Goal: Transaction & Acquisition: Book appointment/travel/reservation

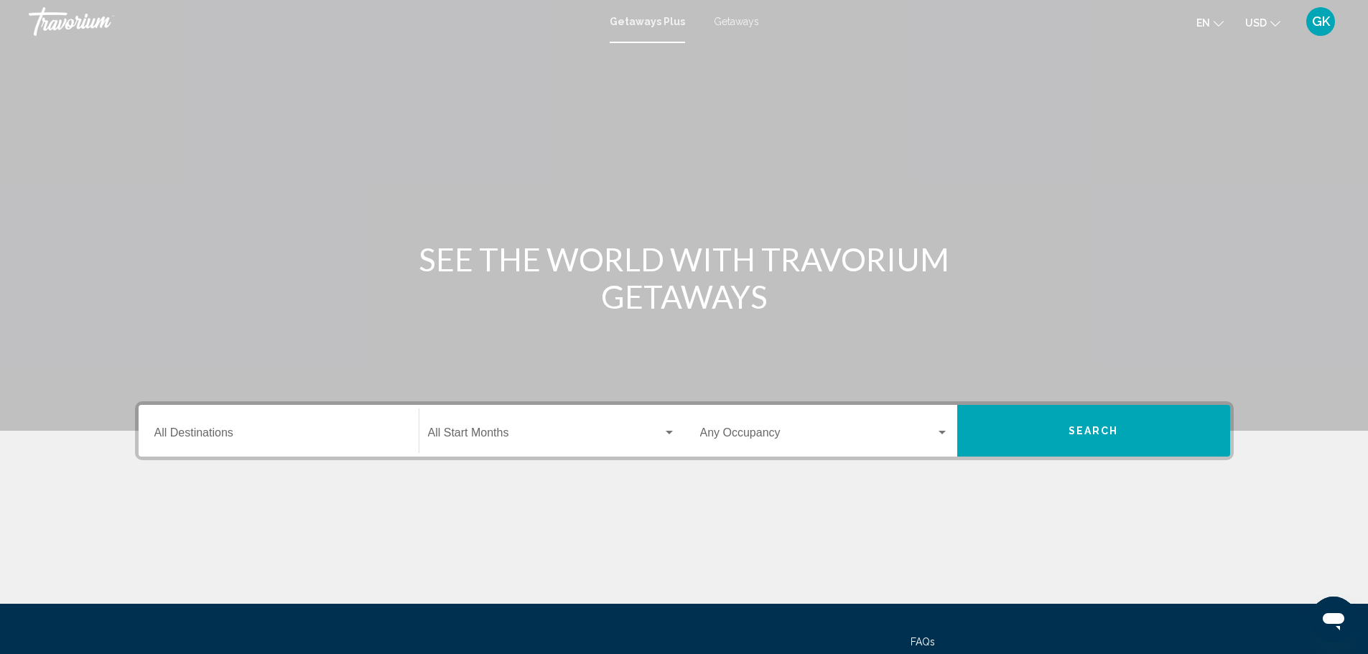
click at [736, 24] on span "Getaways" at bounding box center [736, 21] width 45 height 11
click at [484, 432] on span "Search widget" at bounding box center [545, 436] width 235 height 13
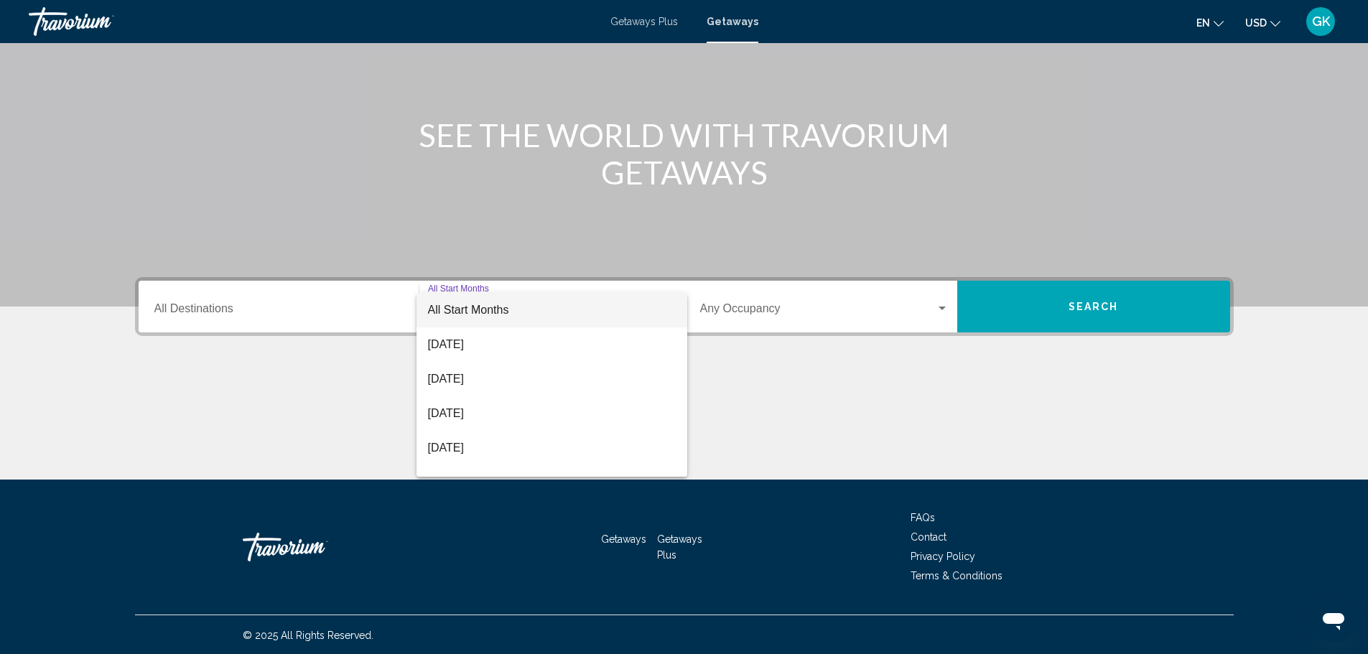
scroll to position [126, 0]
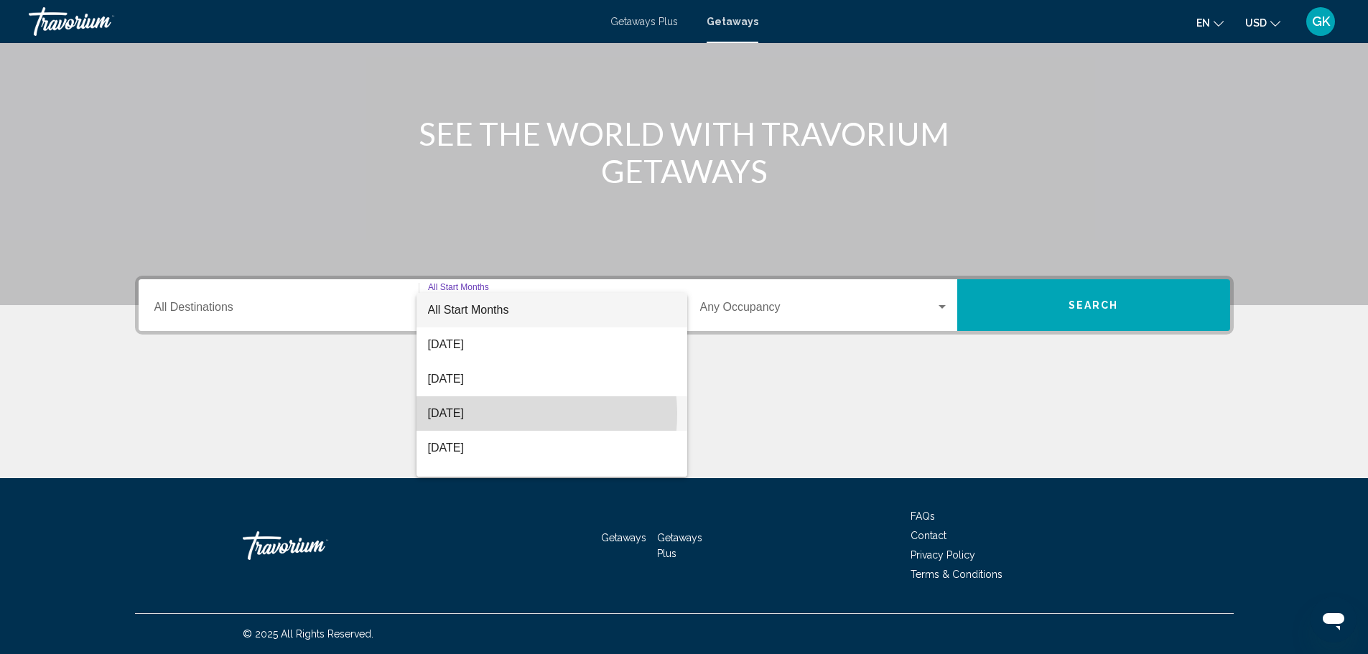
click at [489, 414] on span "[DATE]" at bounding box center [552, 413] width 248 height 34
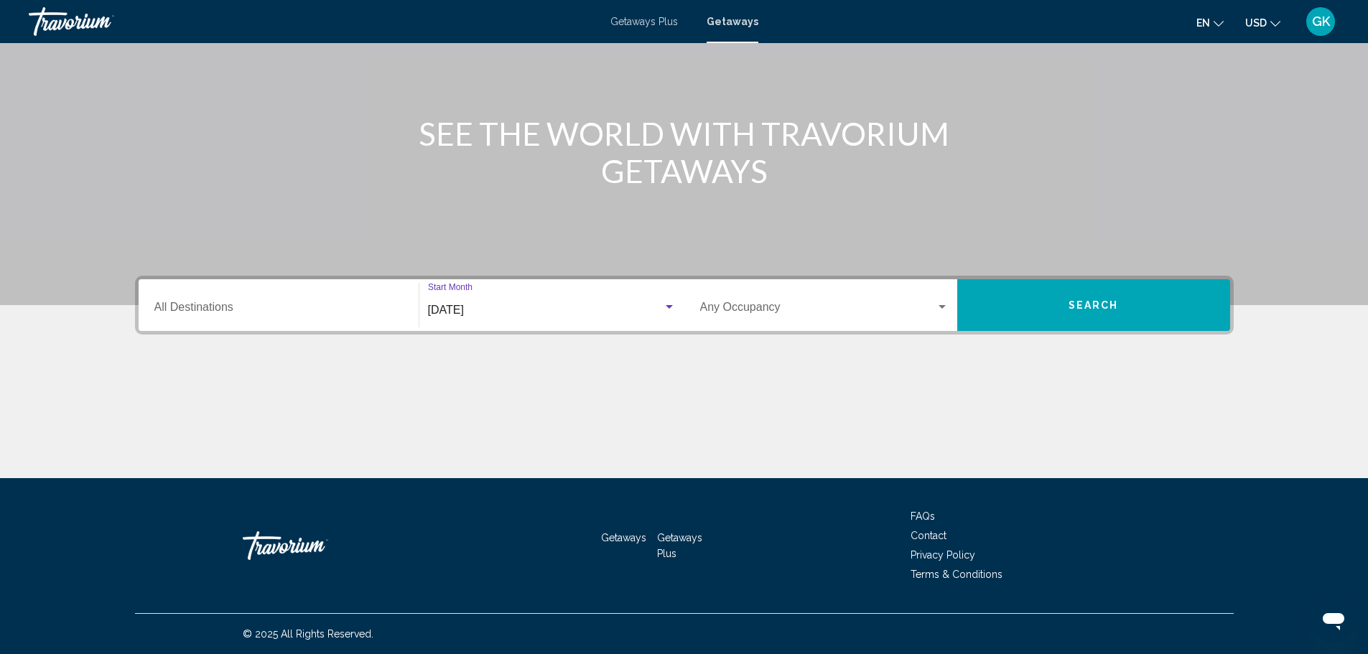
click at [670, 308] on div "Search widget" at bounding box center [669, 307] width 7 height 4
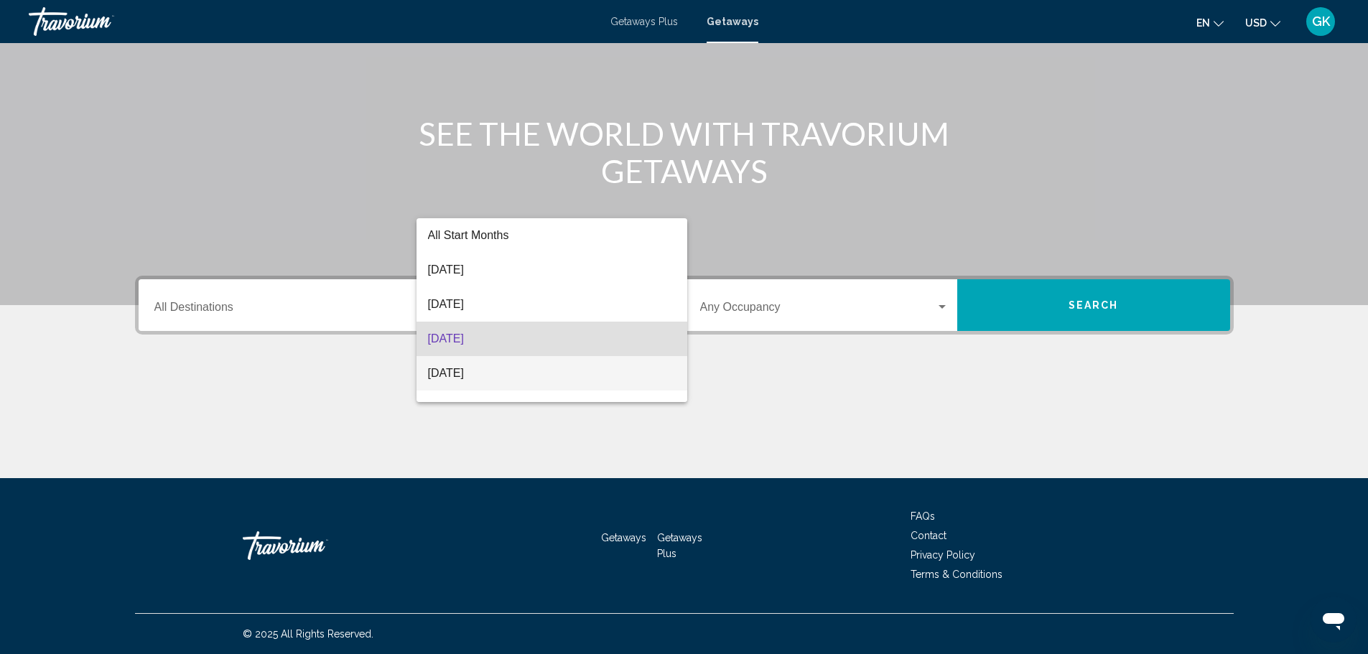
scroll to position [29, 0]
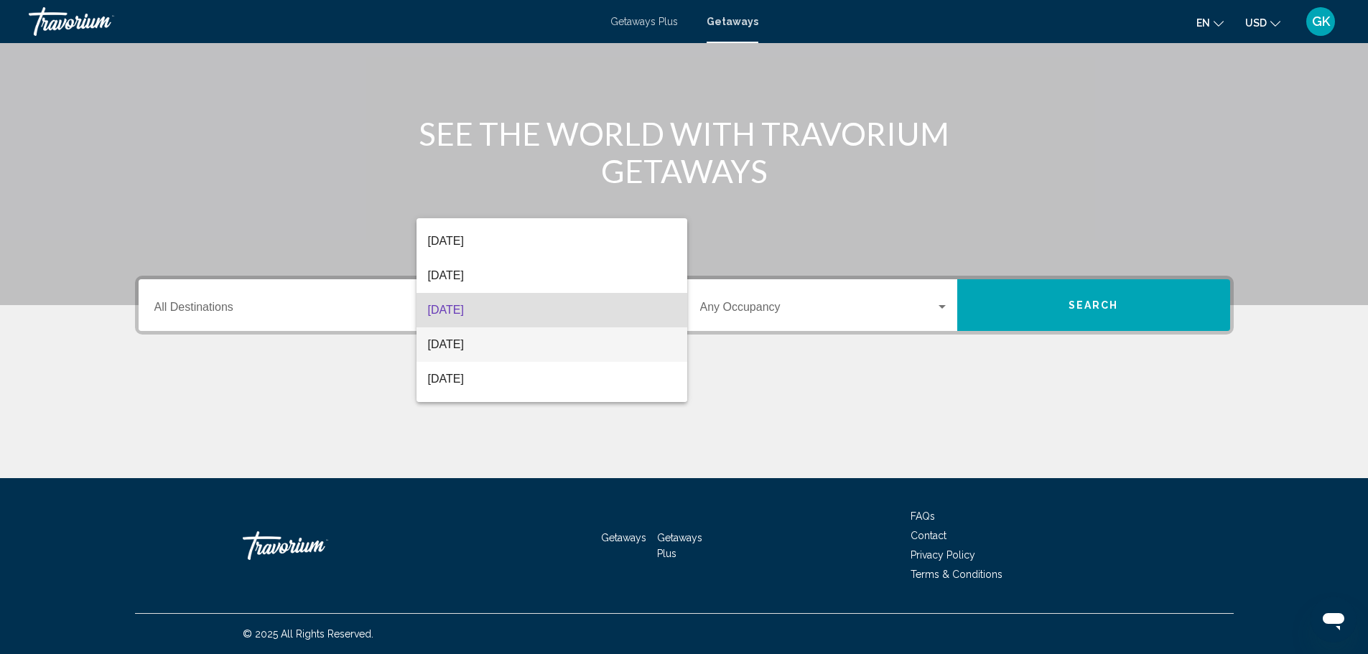
click at [491, 340] on span "[DATE]" at bounding box center [552, 345] width 248 height 34
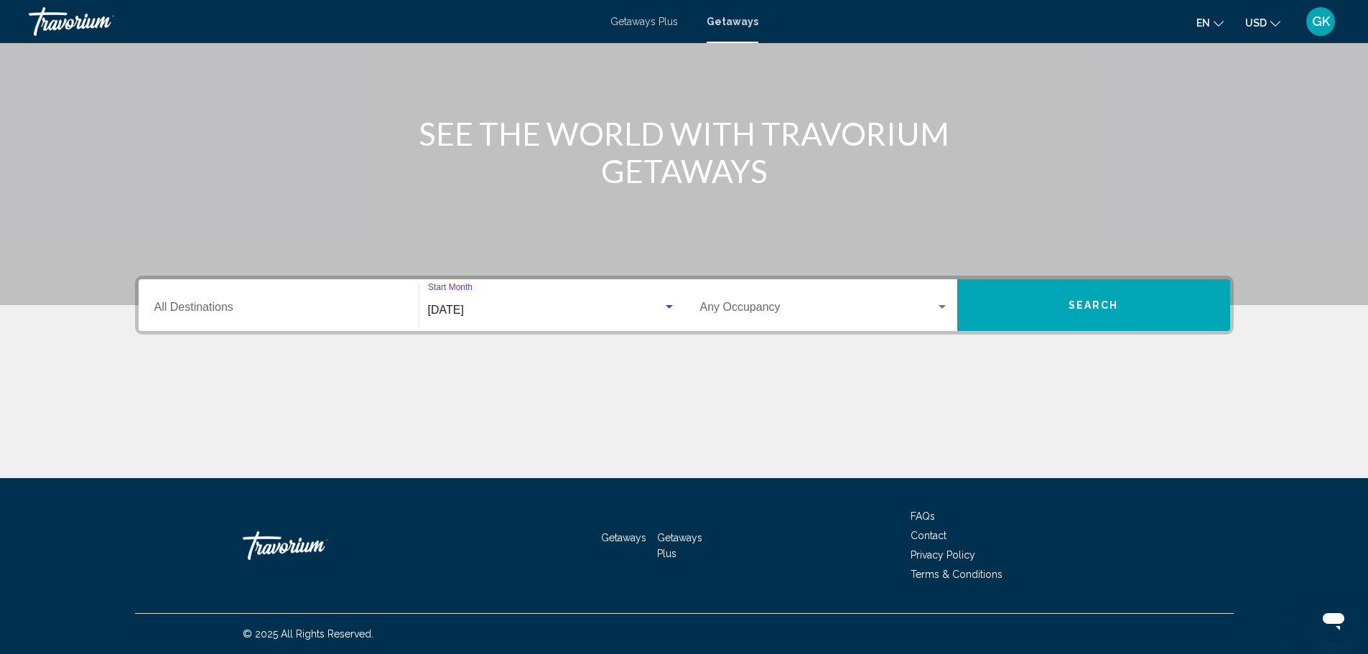
click at [786, 310] on span "Search widget" at bounding box center [818, 310] width 236 height 13
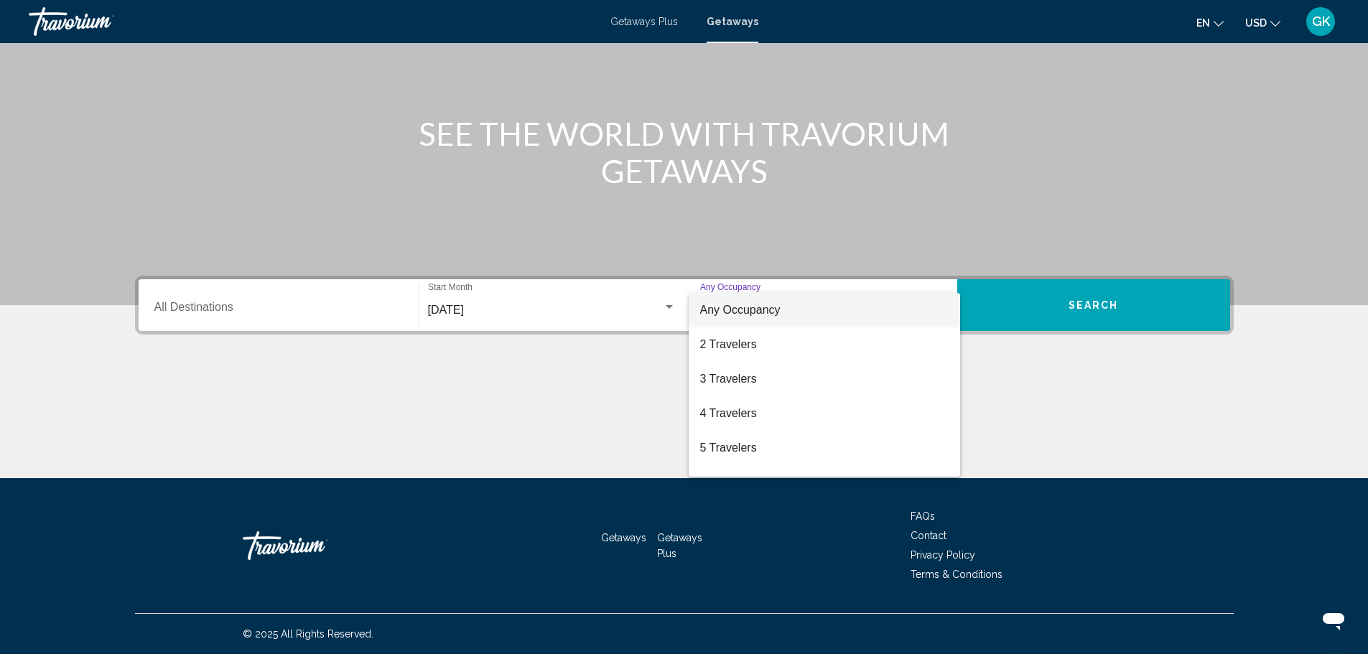
click at [774, 309] on span "Any Occupancy" at bounding box center [740, 310] width 80 height 12
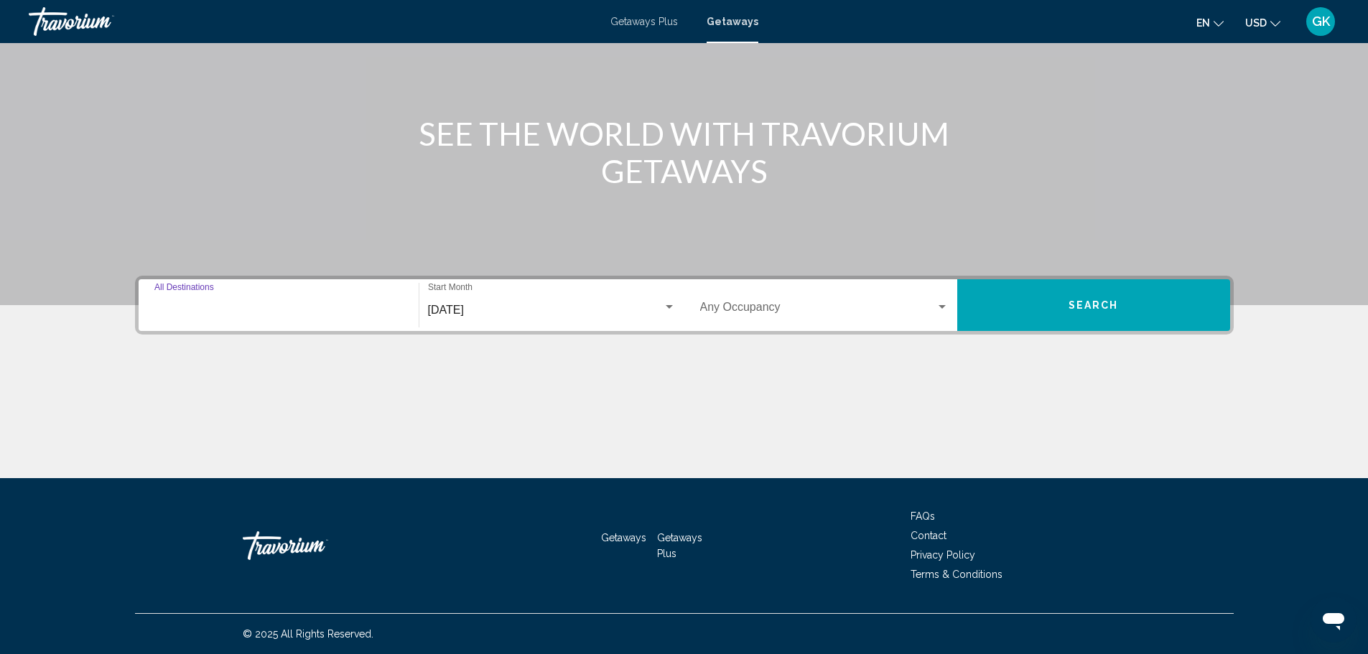
click at [295, 304] on input "Destination All Destinations" at bounding box center [278, 310] width 249 height 13
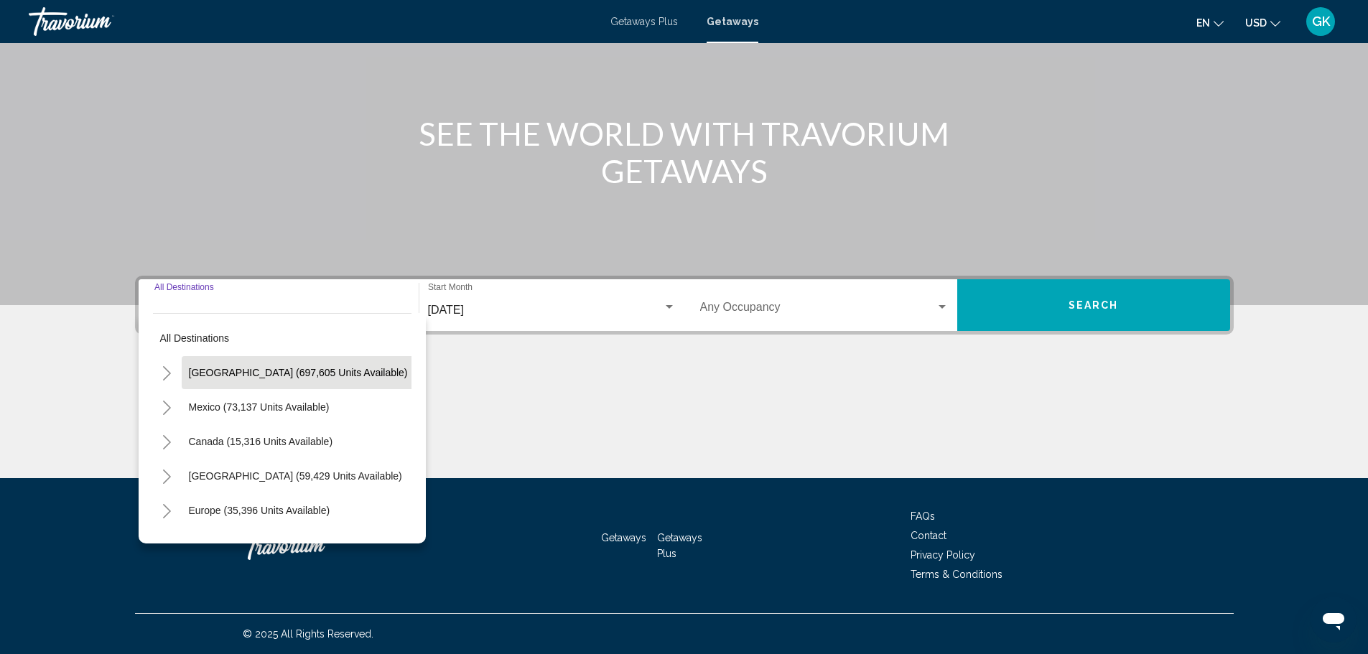
click at [221, 368] on span "[GEOGRAPHIC_DATA] (697,605 units available)" at bounding box center [298, 372] width 219 height 11
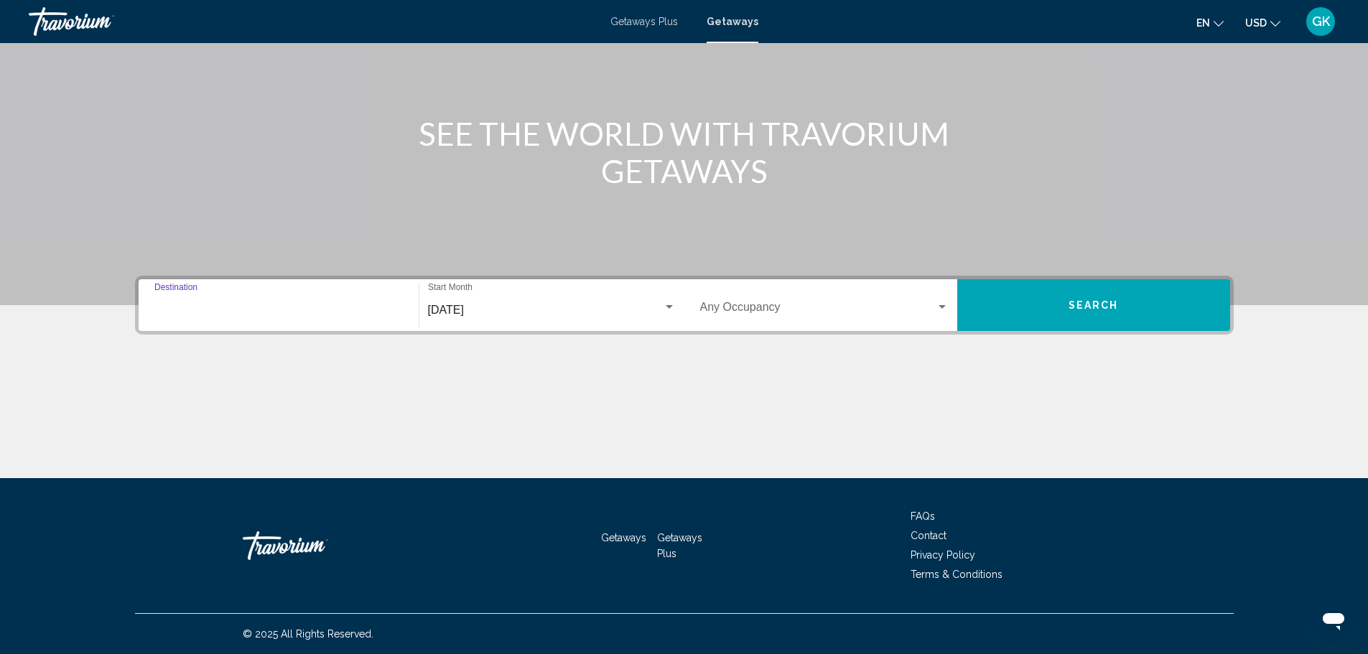
type input "**********"
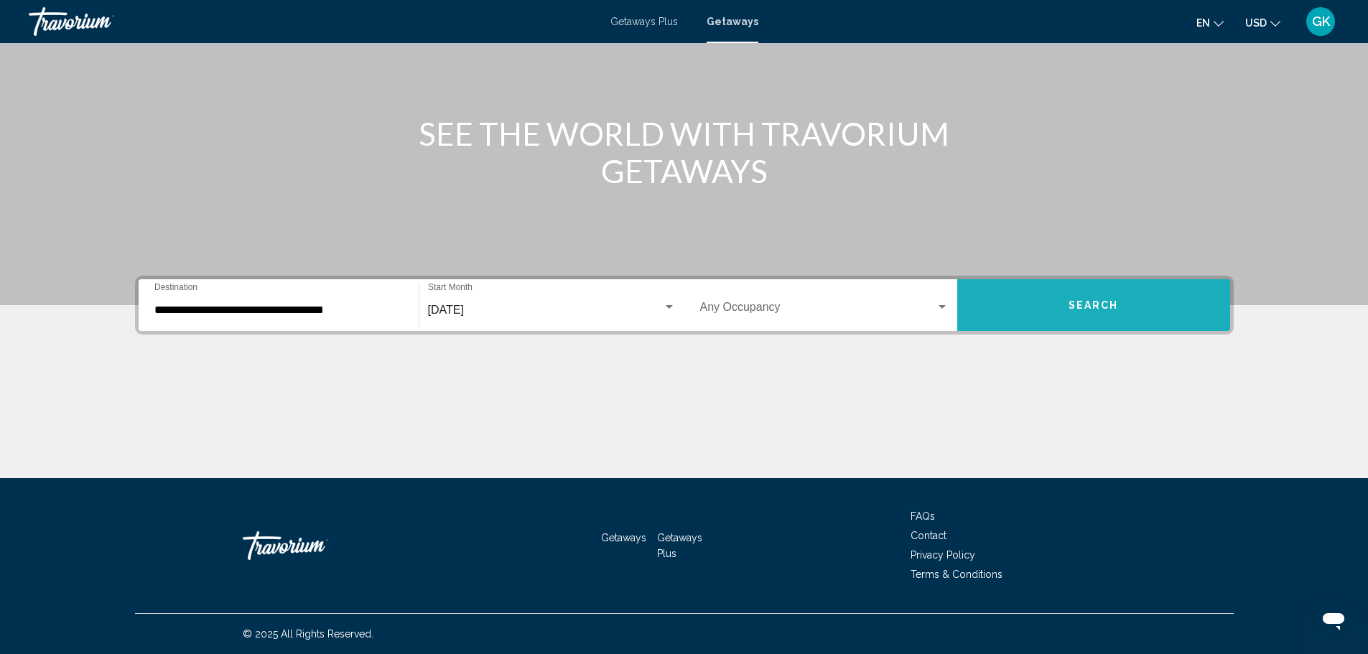
click at [1107, 303] on span "Search" at bounding box center [1094, 305] width 50 height 11
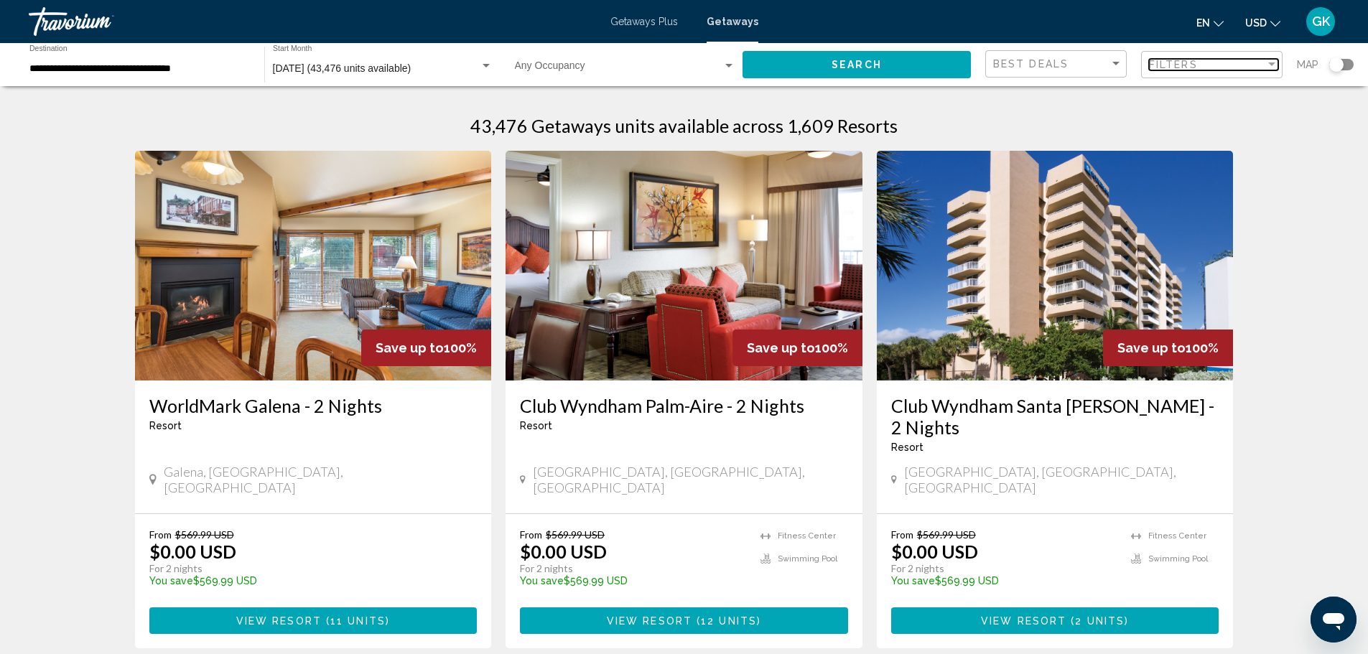
click at [1274, 64] on div "Filter" at bounding box center [1271, 64] width 7 height 4
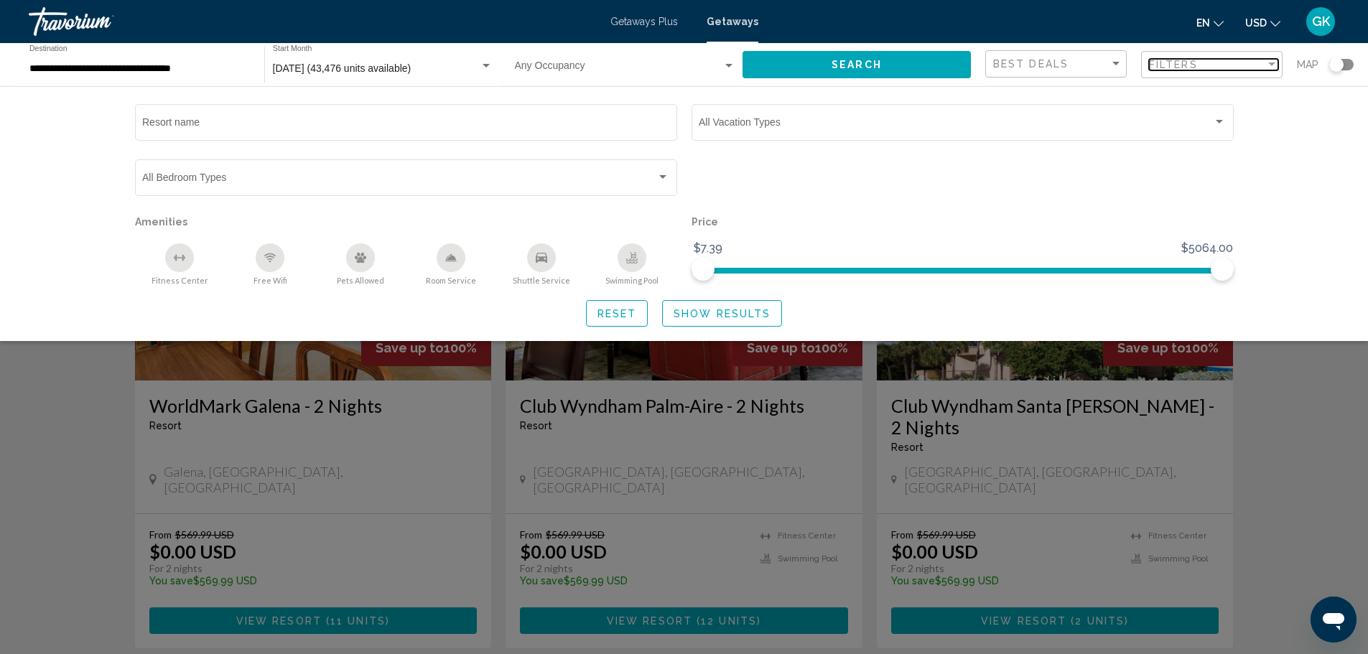
click at [1271, 62] on div "Filter" at bounding box center [1271, 64] width 7 height 4
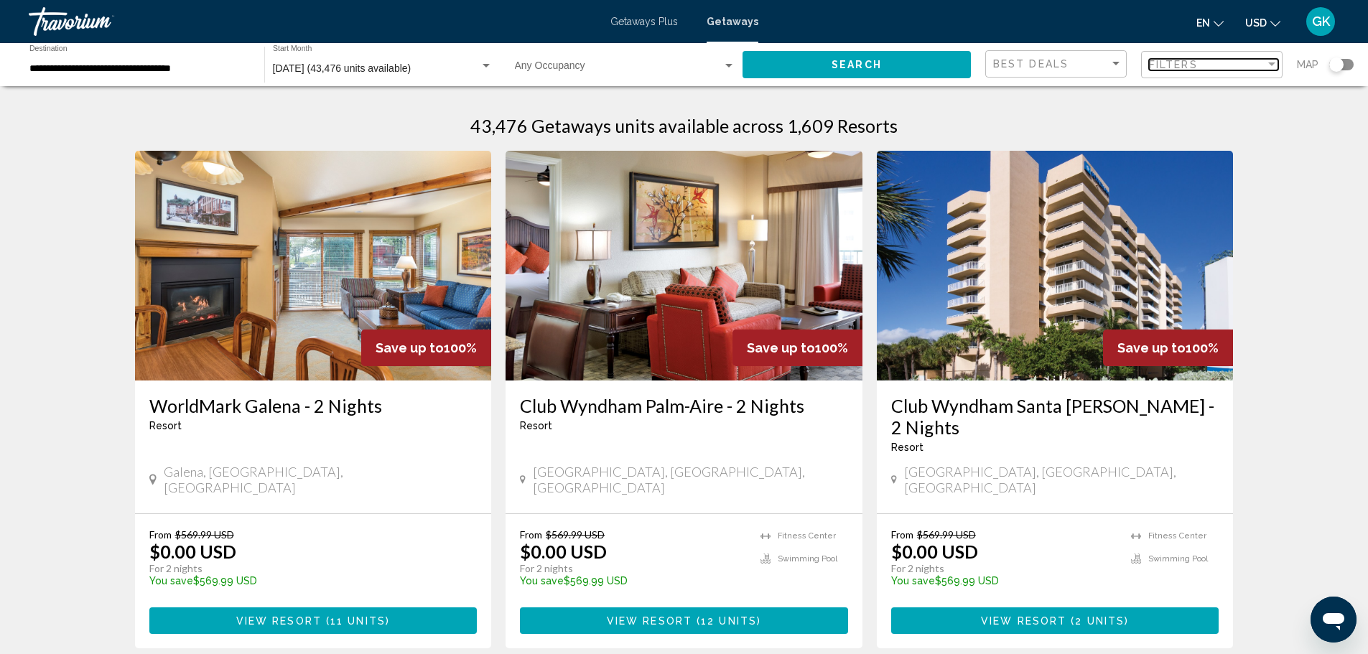
click at [1271, 62] on div "Filter" at bounding box center [1271, 64] width 7 height 4
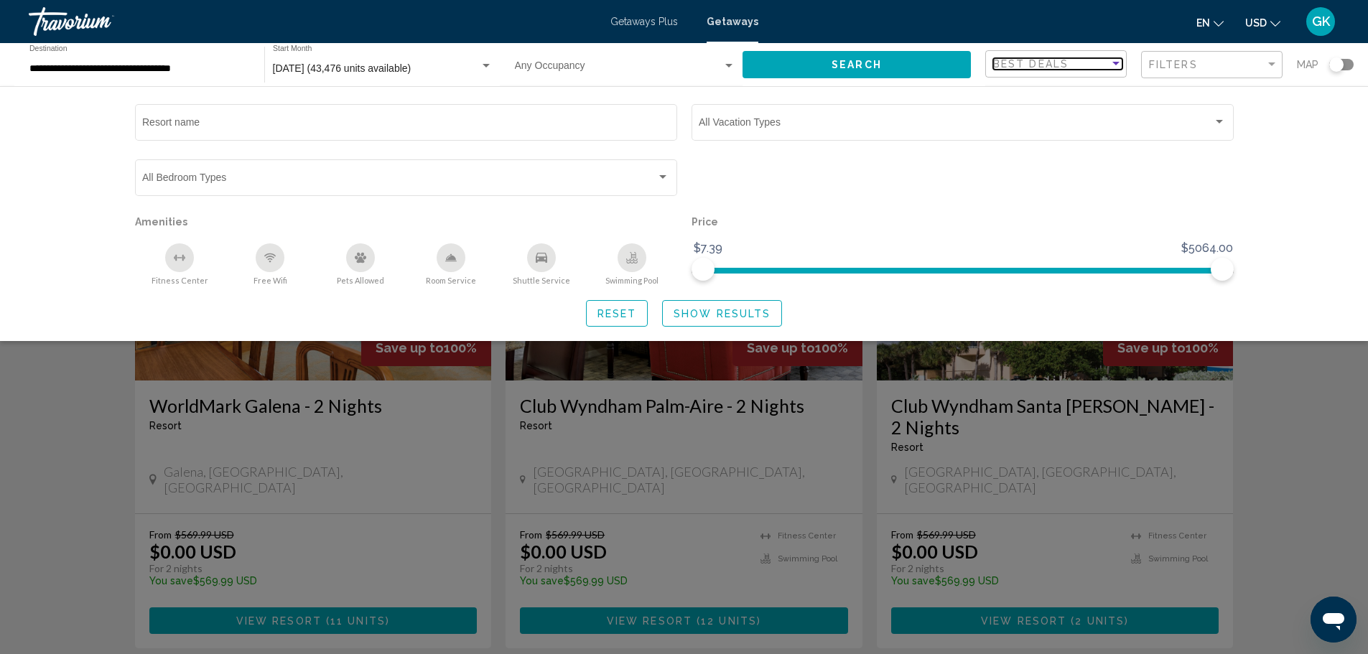
click at [1113, 63] on div "Sort by" at bounding box center [1116, 64] width 7 height 4
click at [1046, 97] on span "Lowest Price" at bounding box center [1021, 93] width 57 height 11
click at [1113, 62] on div "Sort by" at bounding box center [1116, 64] width 7 height 4
click at [1072, 63] on span "Lowest Price" at bounding box center [1057, 64] width 129 height 30
click at [1272, 60] on div "Filter" at bounding box center [1272, 64] width 13 height 11
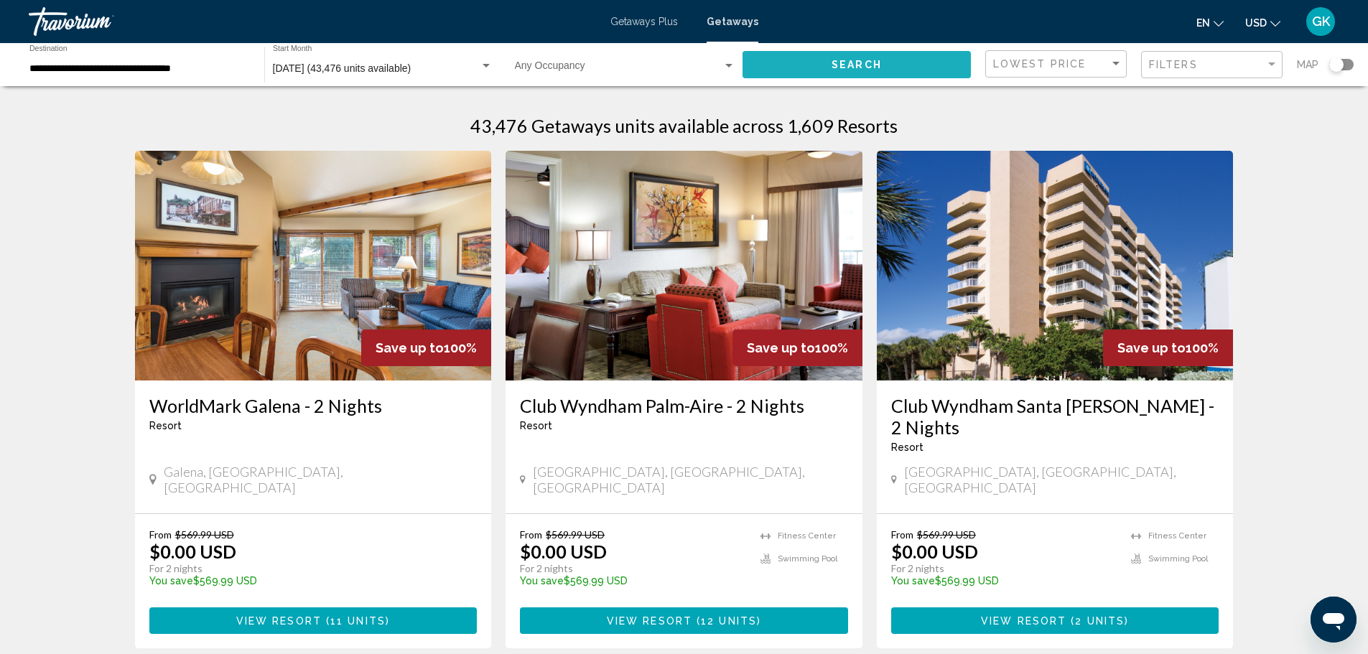
click at [907, 65] on button "Search" at bounding box center [857, 64] width 228 height 27
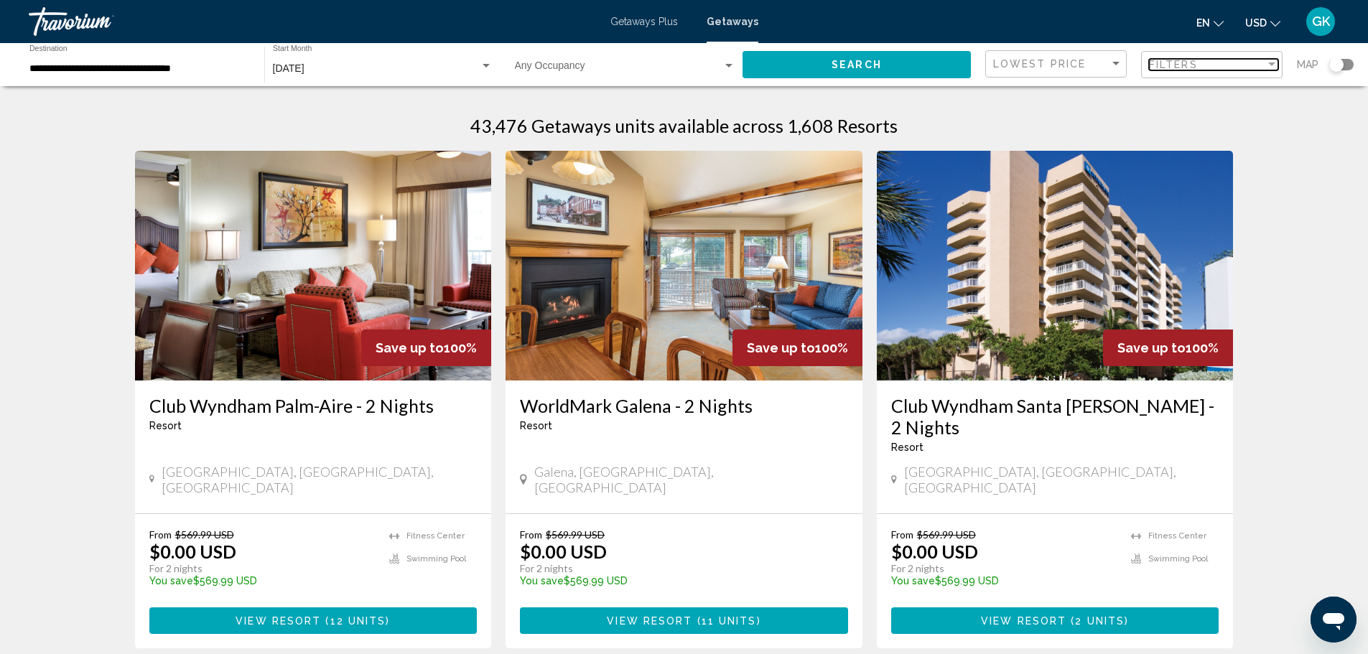
click at [1269, 59] on div "Filter" at bounding box center [1272, 64] width 13 height 11
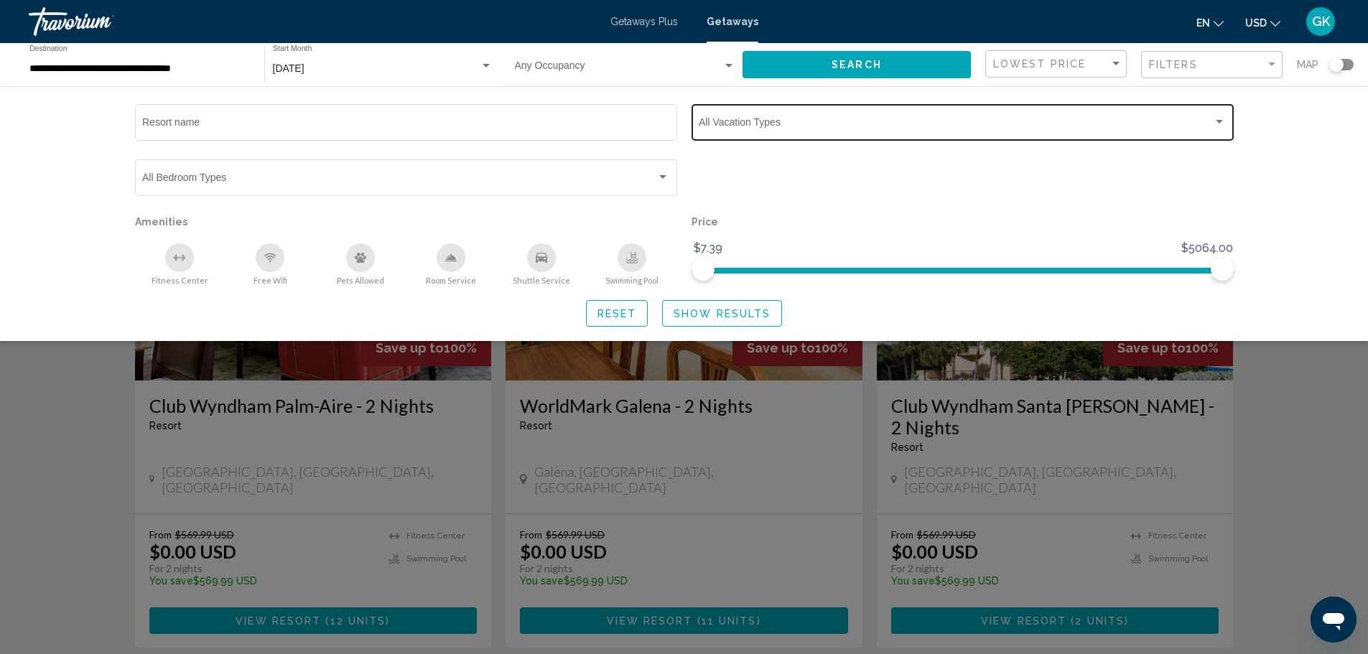
click at [1220, 121] on div "Search widget" at bounding box center [1219, 122] width 7 height 4
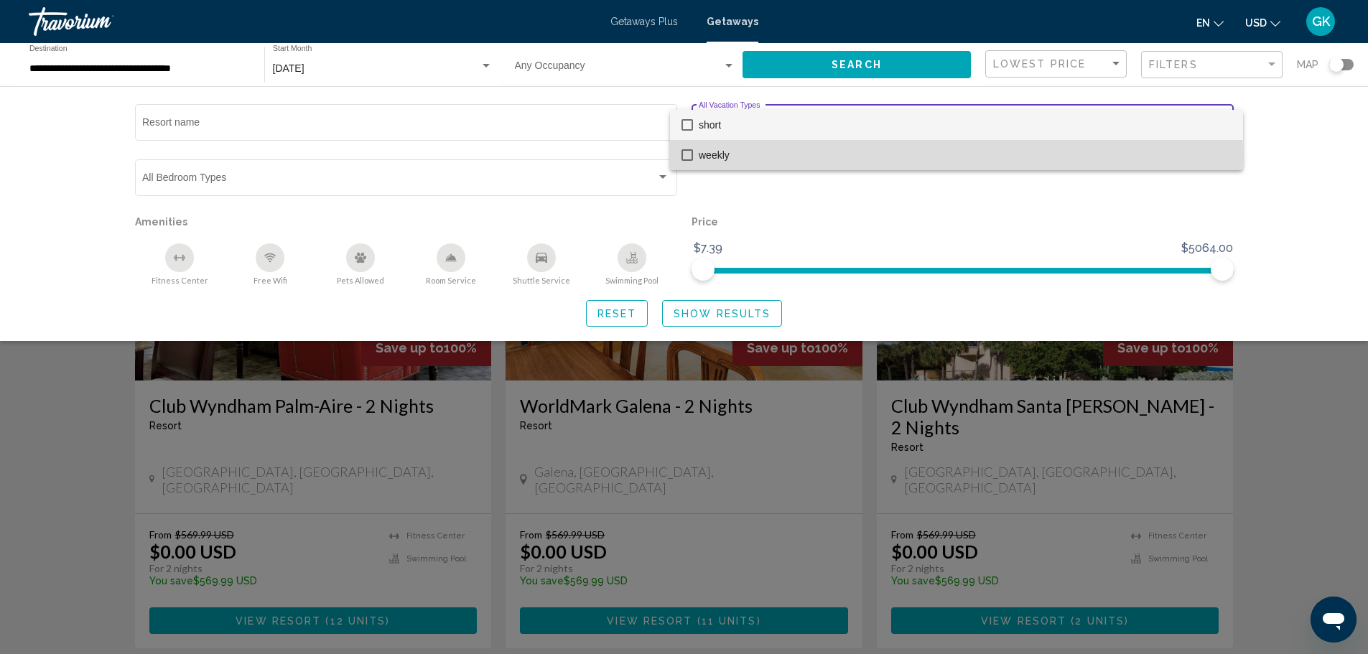
click at [723, 153] on span "weekly" at bounding box center [965, 155] width 533 height 30
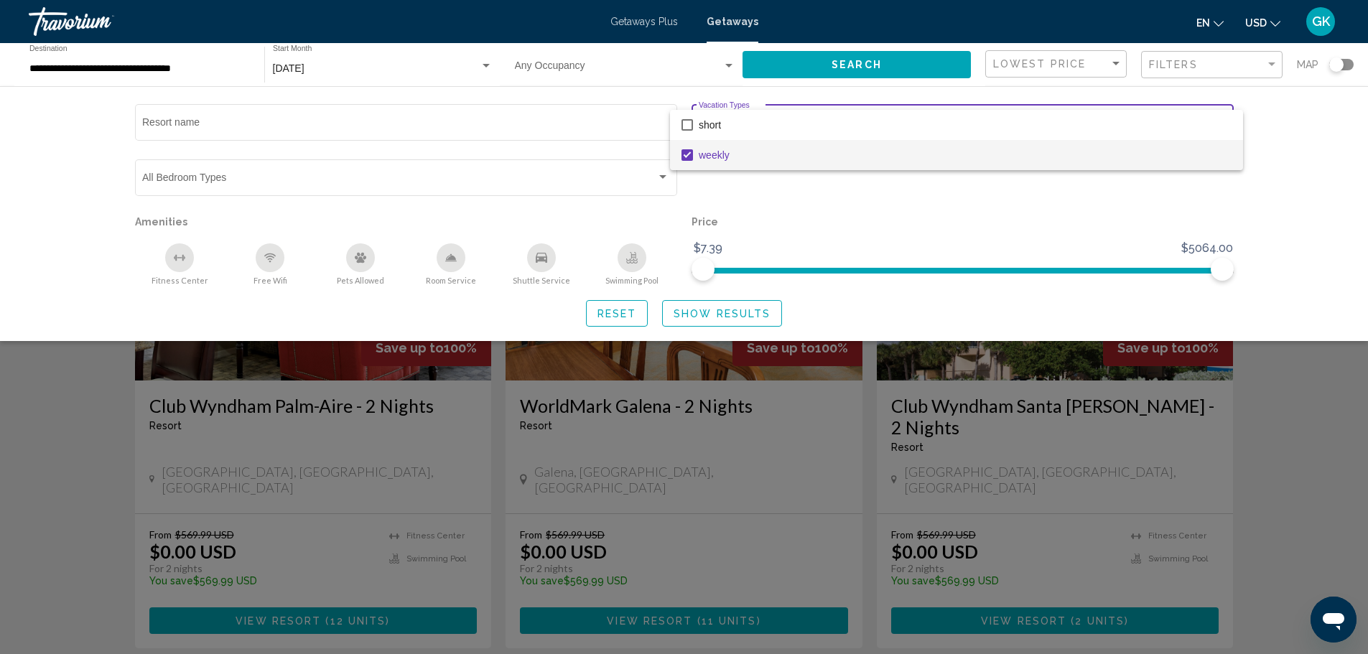
click at [883, 69] on div at bounding box center [684, 327] width 1368 height 654
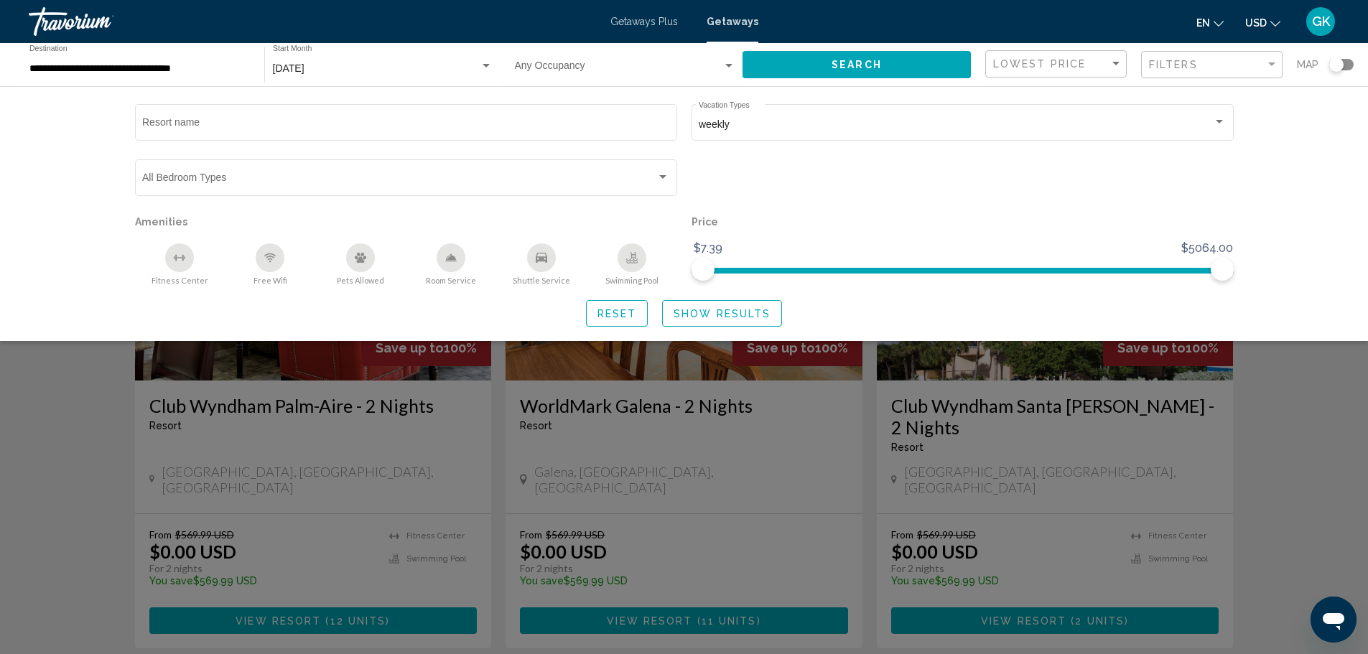
click at [698, 316] on span "Show Results" at bounding box center [722, 313] width 97 height 11
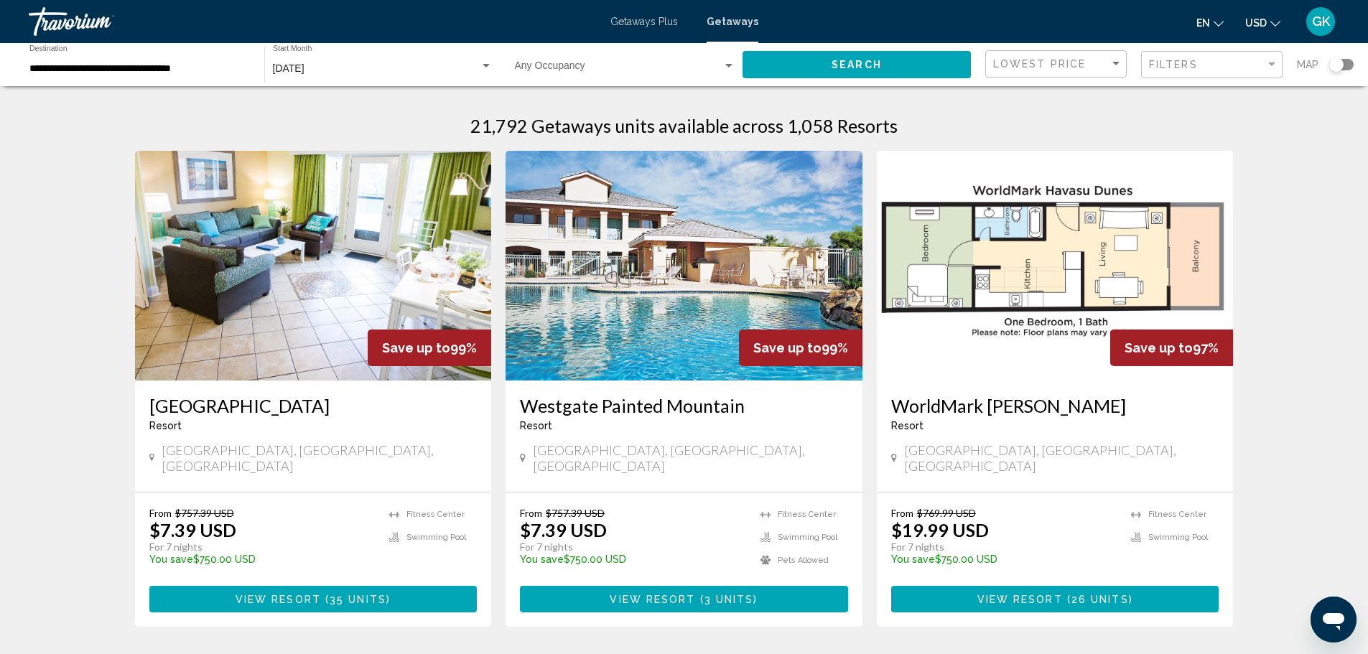
click at [301, 310] on img "Main content" at bounding box center [313, 266] width 357 height 230
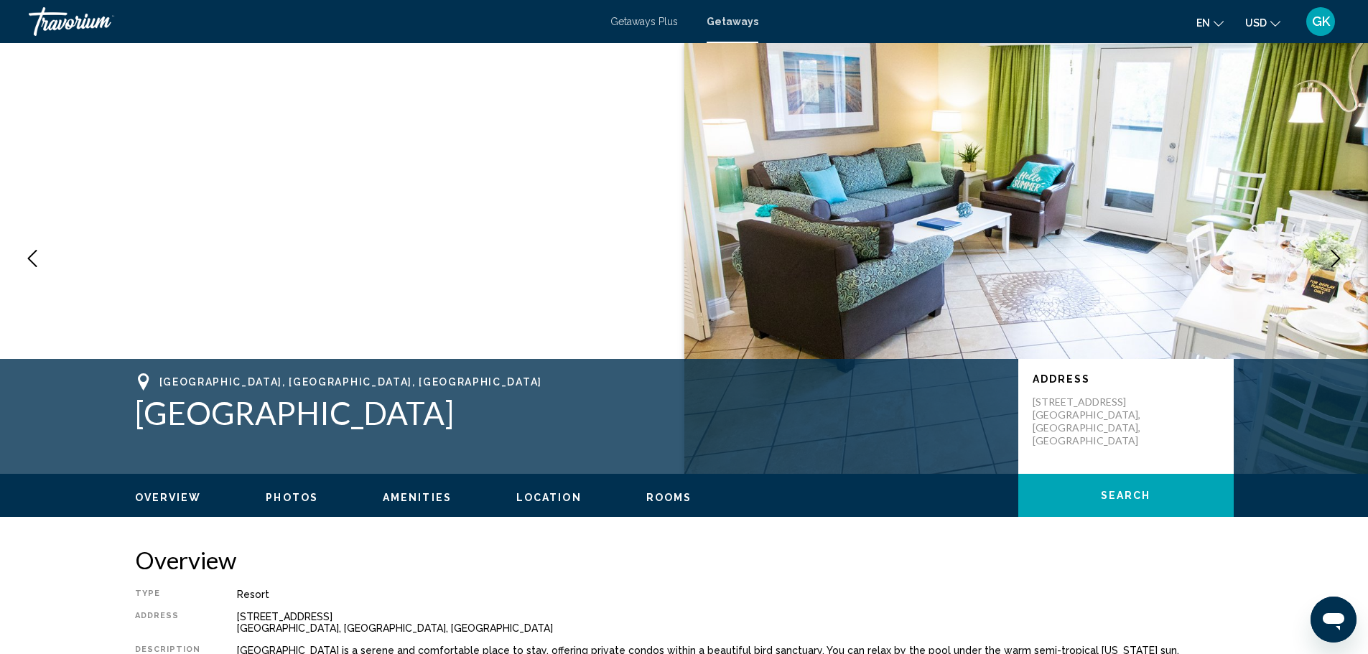
scroll to position [215, 0]
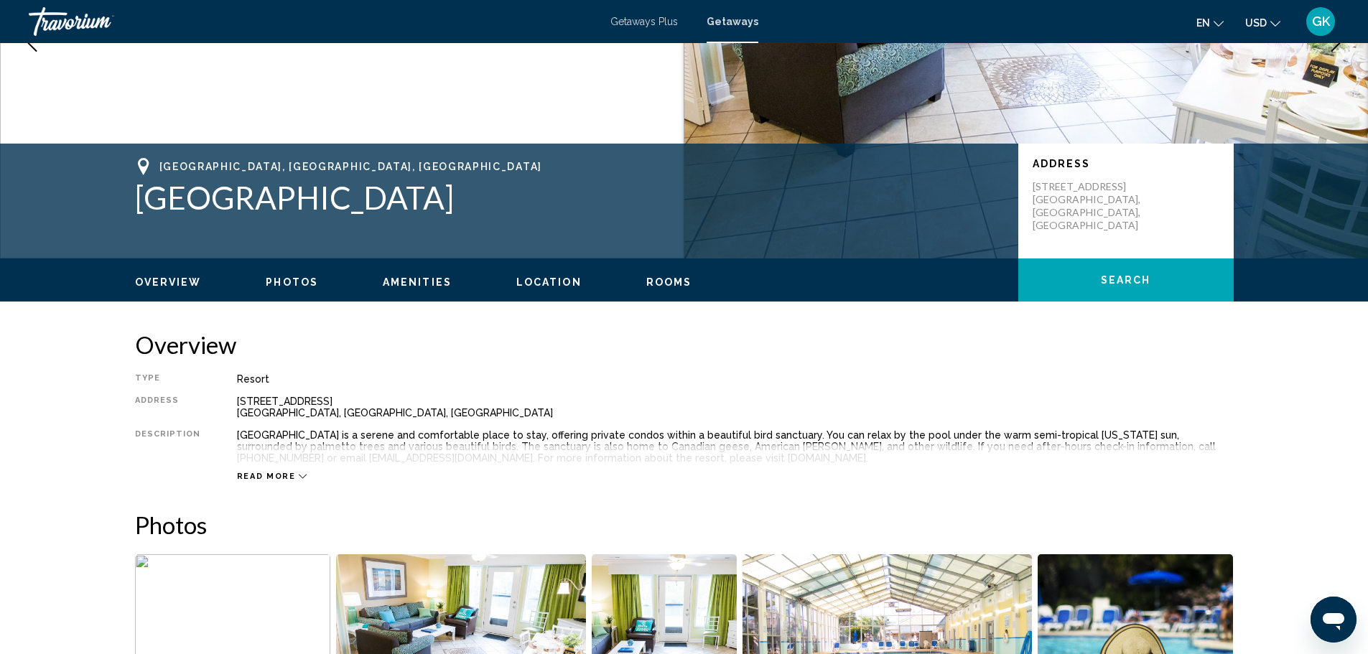
click at [269, 478] on span "Read more" at bounding box center [266, 476] width 59 height 9
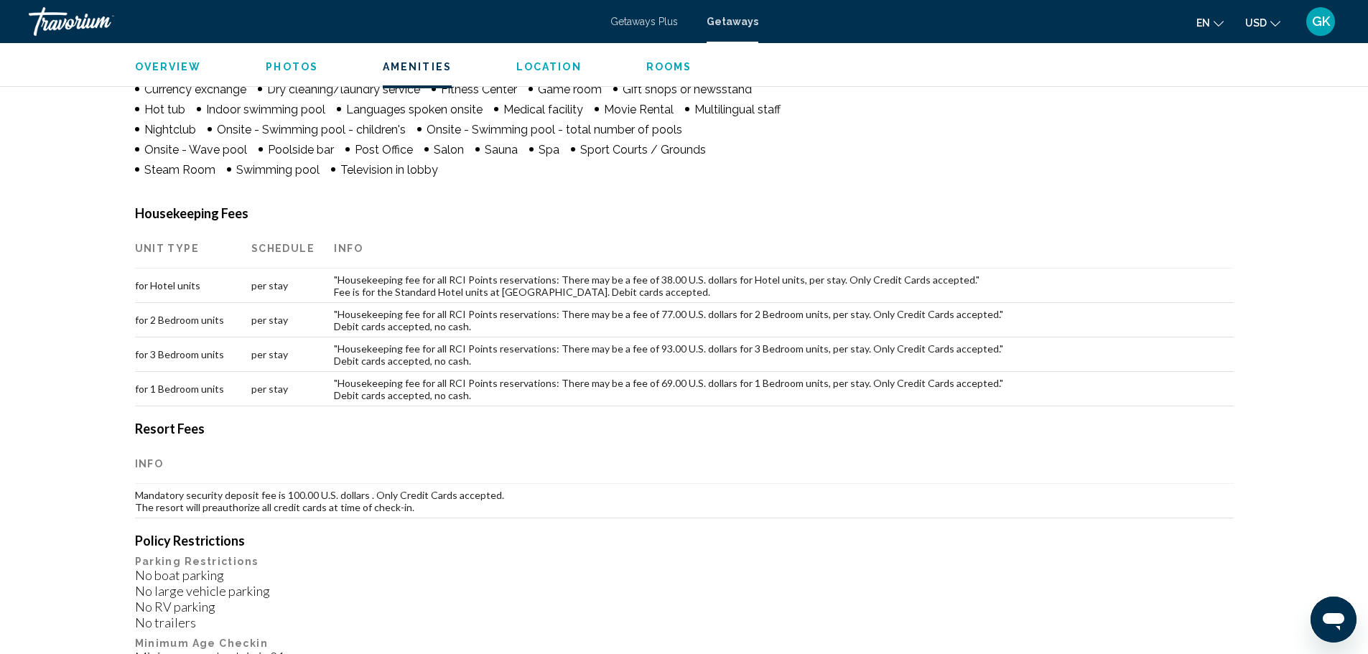
scroll to position [1293, 0]
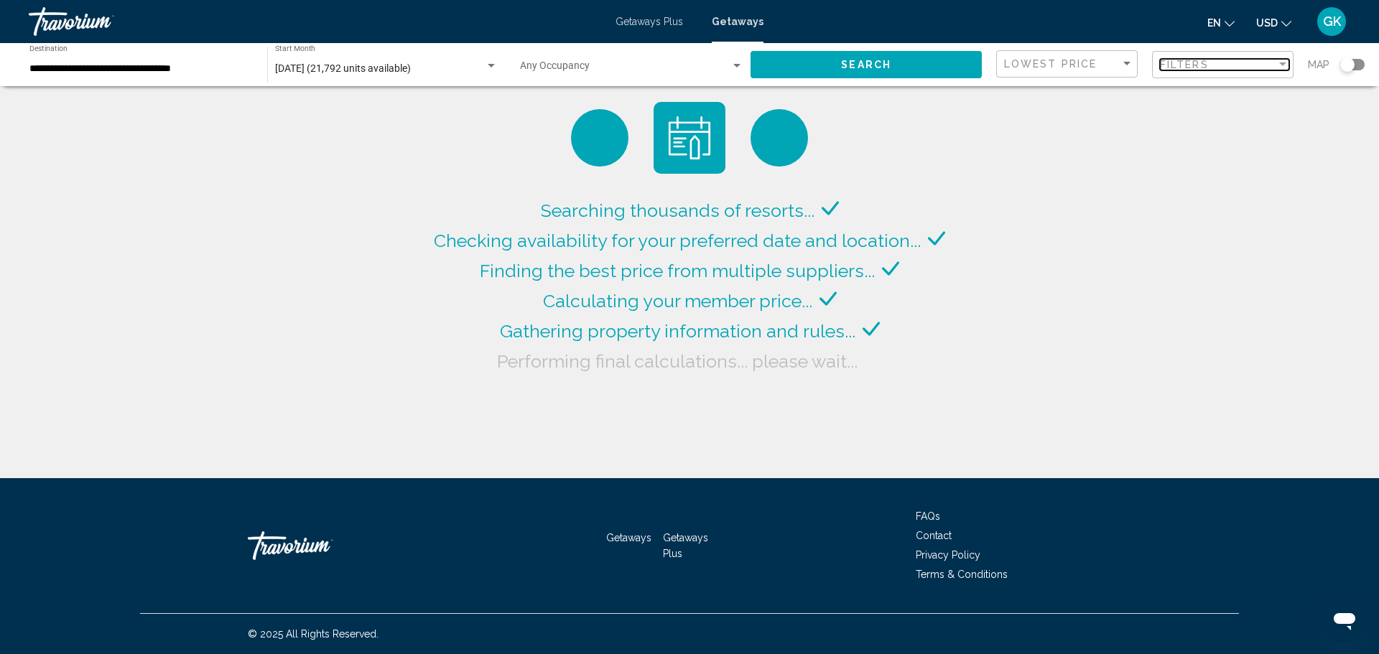
click at [1282, 68] on div "Filter" at bounding box center [1282, 64] width 13 height 11
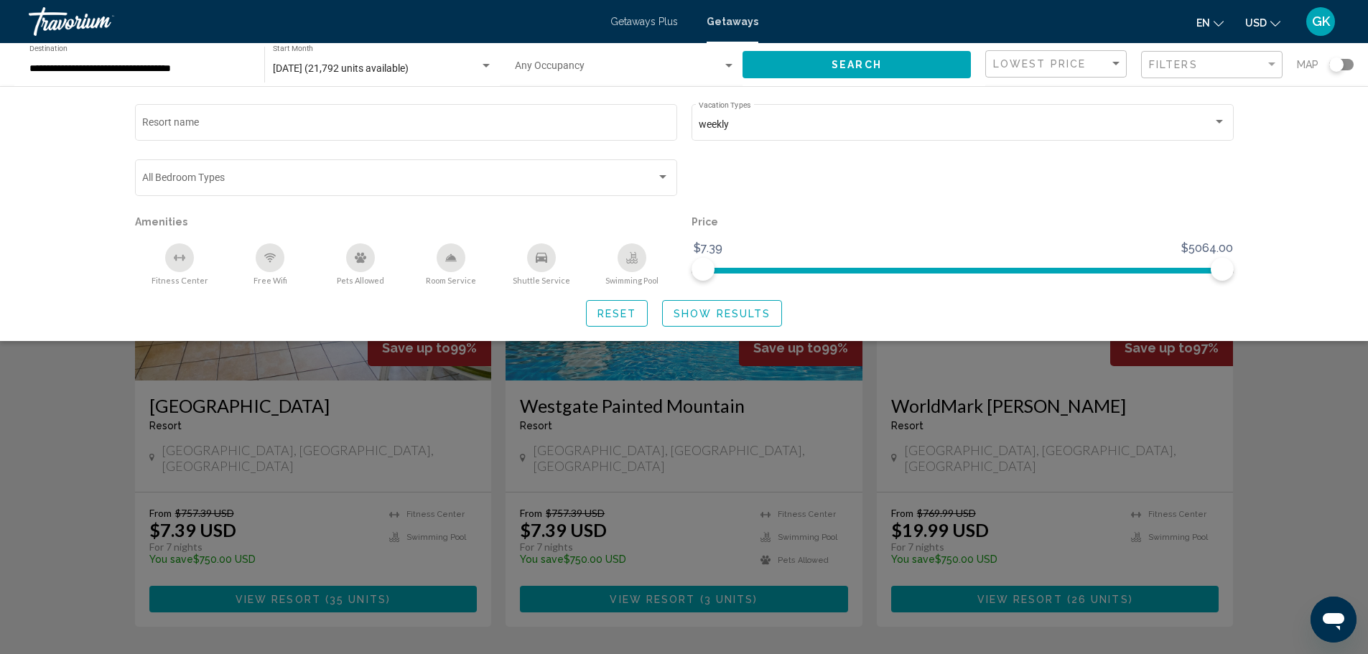
click at [700, 68] on span "Search widget" at bounding box center [619, 68] width 208 height 11
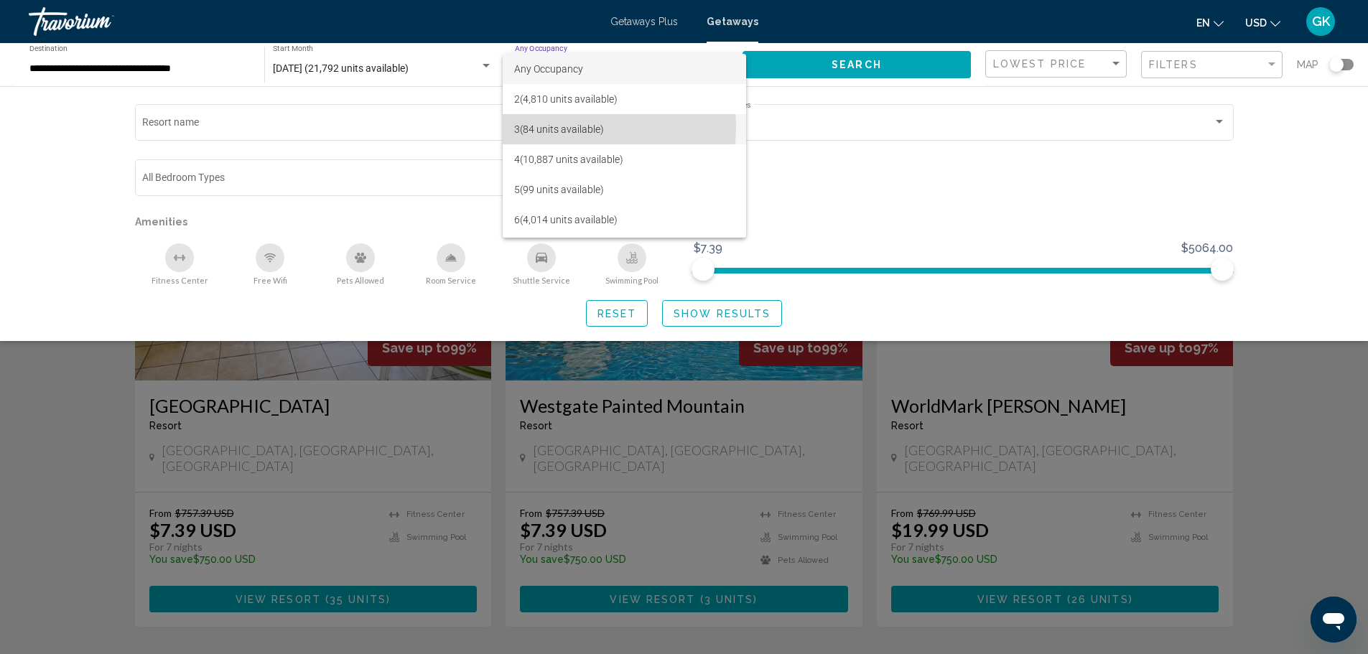
click at [575, 127] on span "3 (84 units available)" at bounding box center [624, 129] width 221 height 30
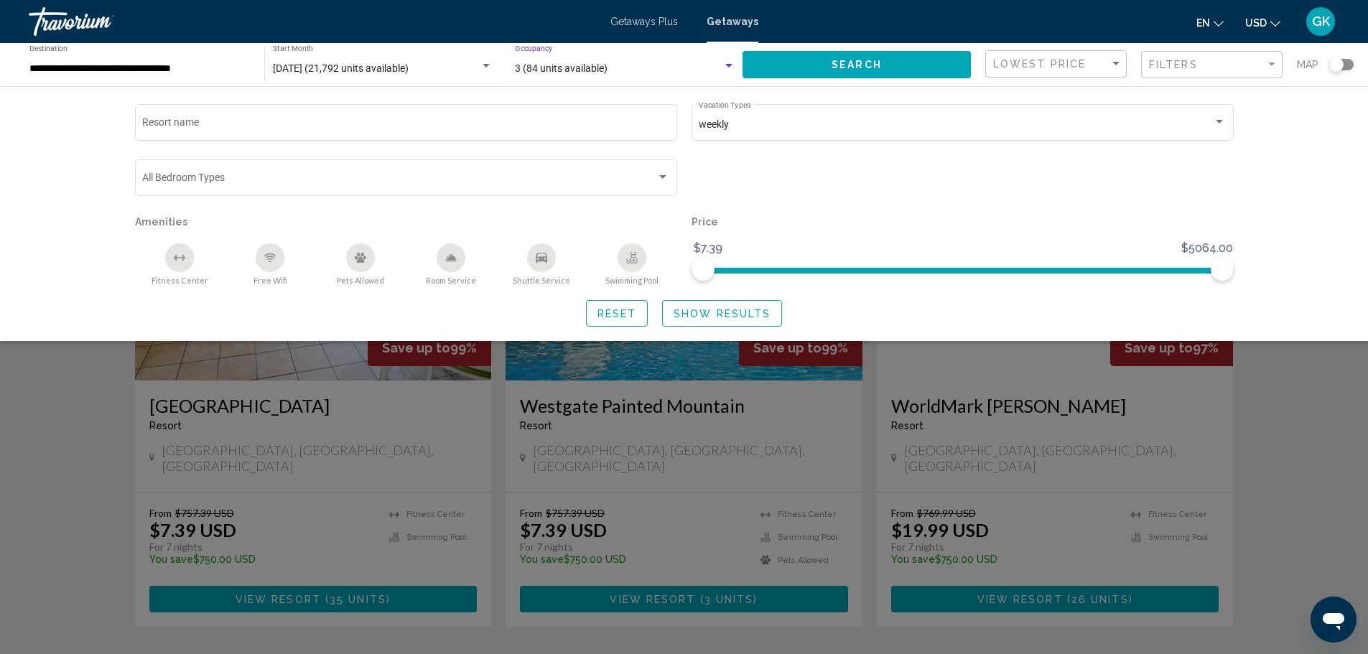
click at [850, 62] on span "Search" at bounding box center [857, 65] width 50 height 11
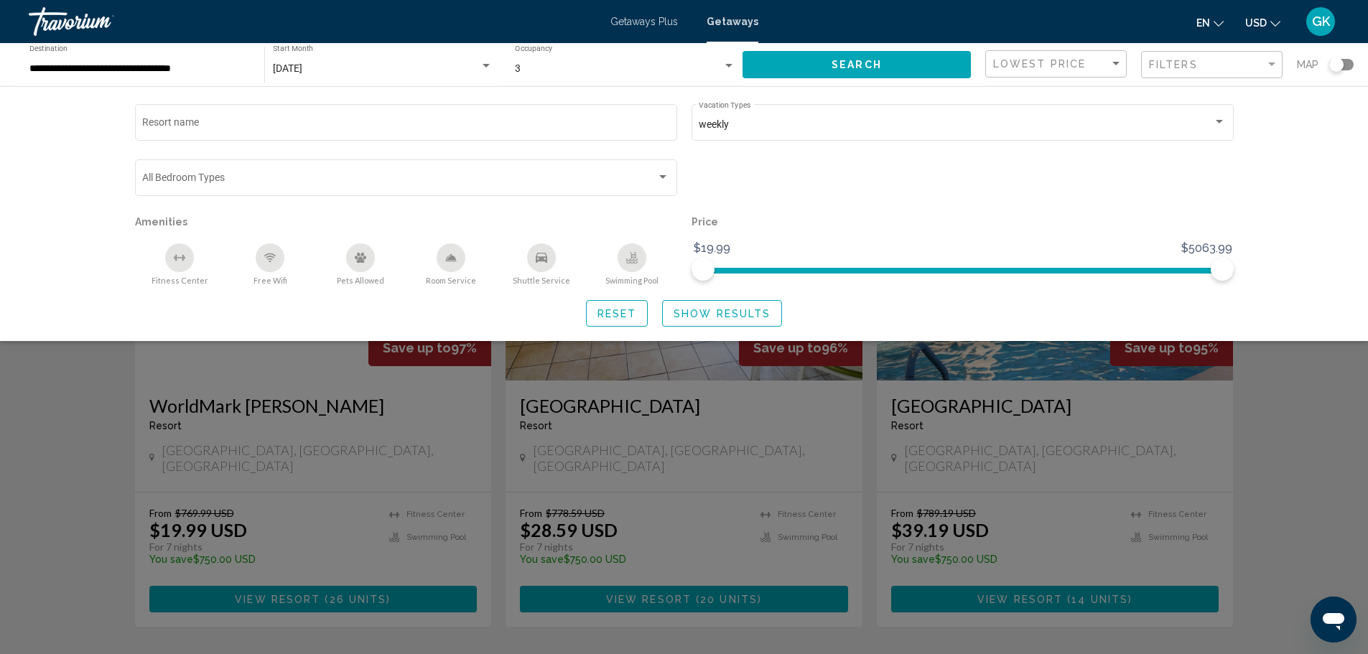
click at [1344, 164] on div "Resort name weekly Vacation Types All Vacation Types Bedroom Types All Bedroom …" at bounding box center [684, 213] width 1368 height 255
click at [723, 314] on span "Show Results" at bounding box center [722, 313] width 97 height 11
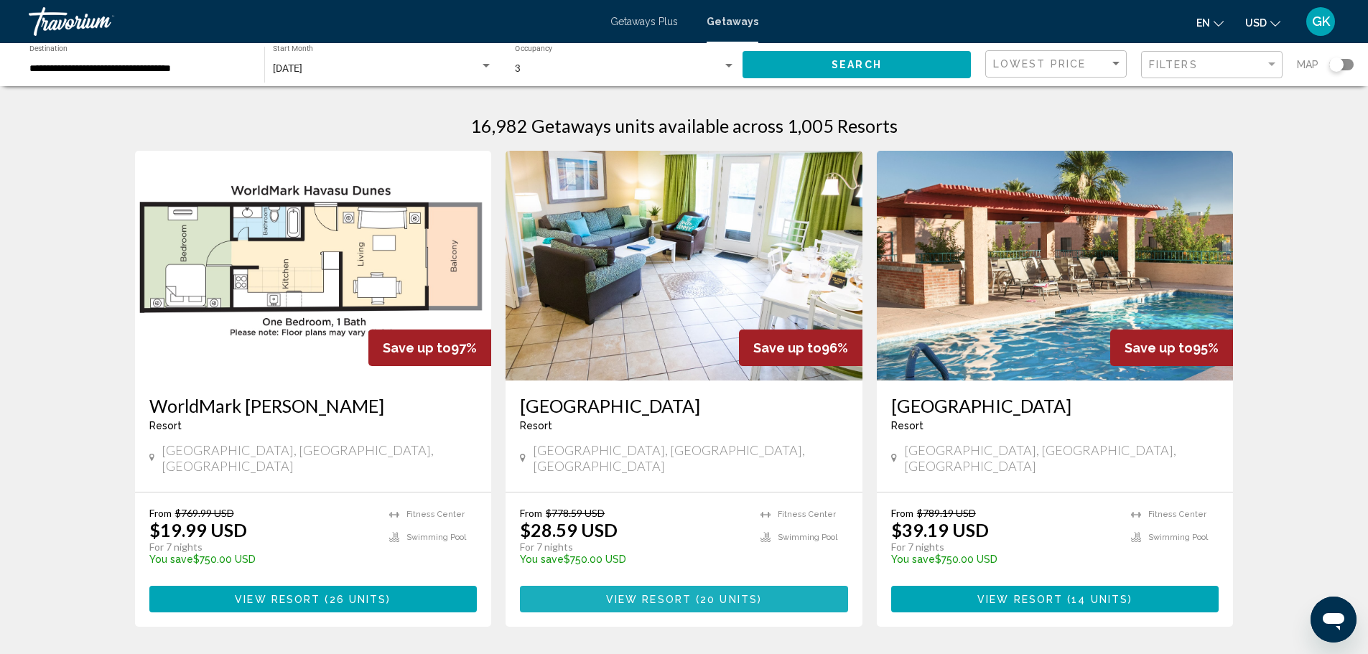
click at [692, 594] on span "( 20 units )" at bounding box center [727, 599] width 70 height 11
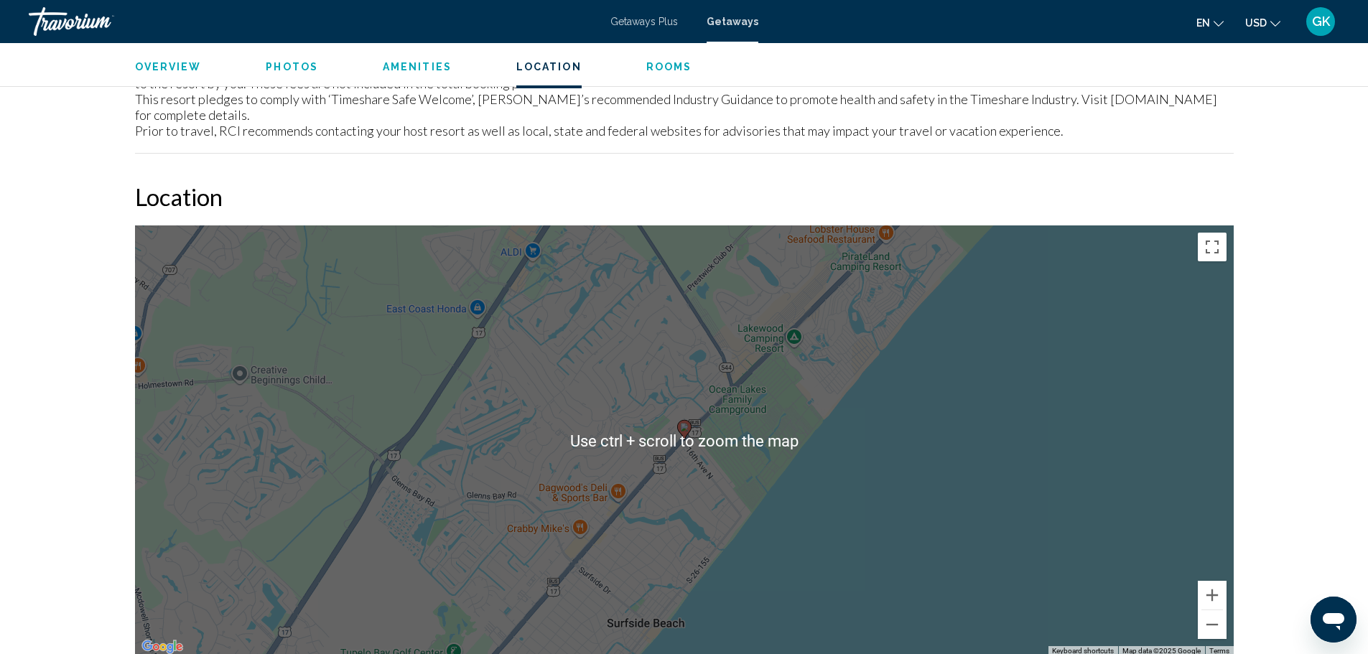
scroll to position [2370, 0]
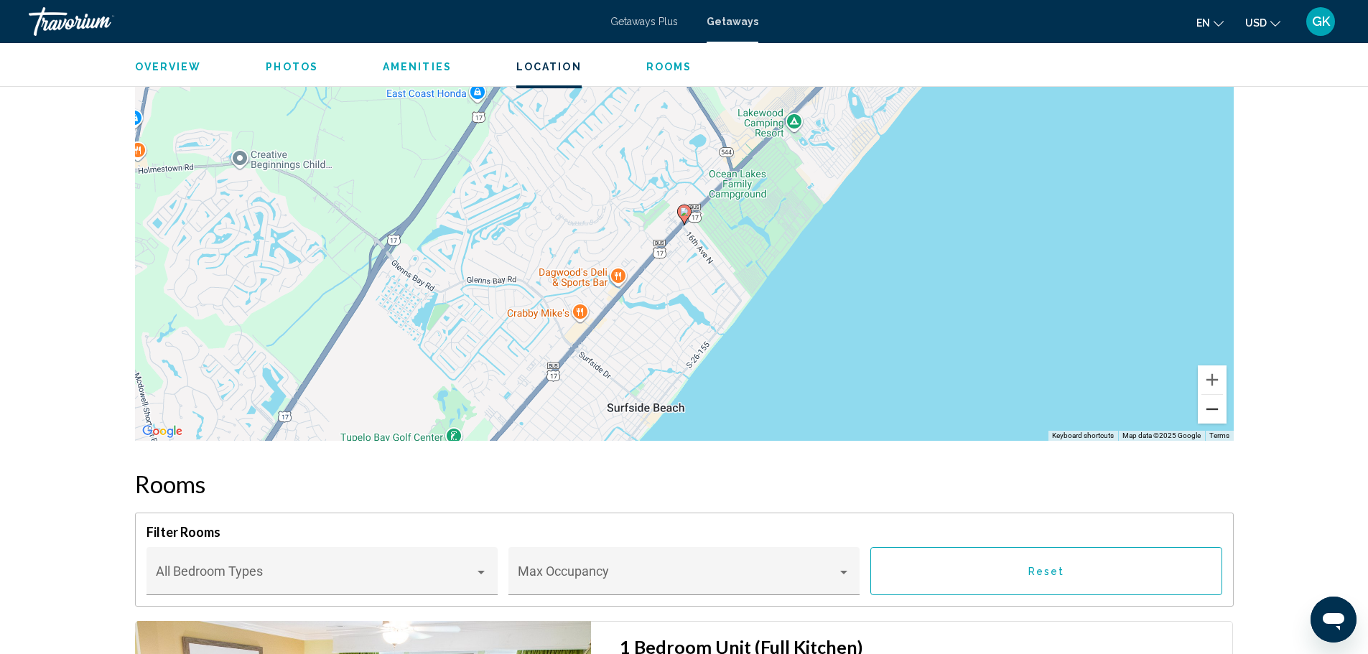
click at [1223, 400] on button "Zoom out" at bounding box center [1212, 409] width 29 height 29
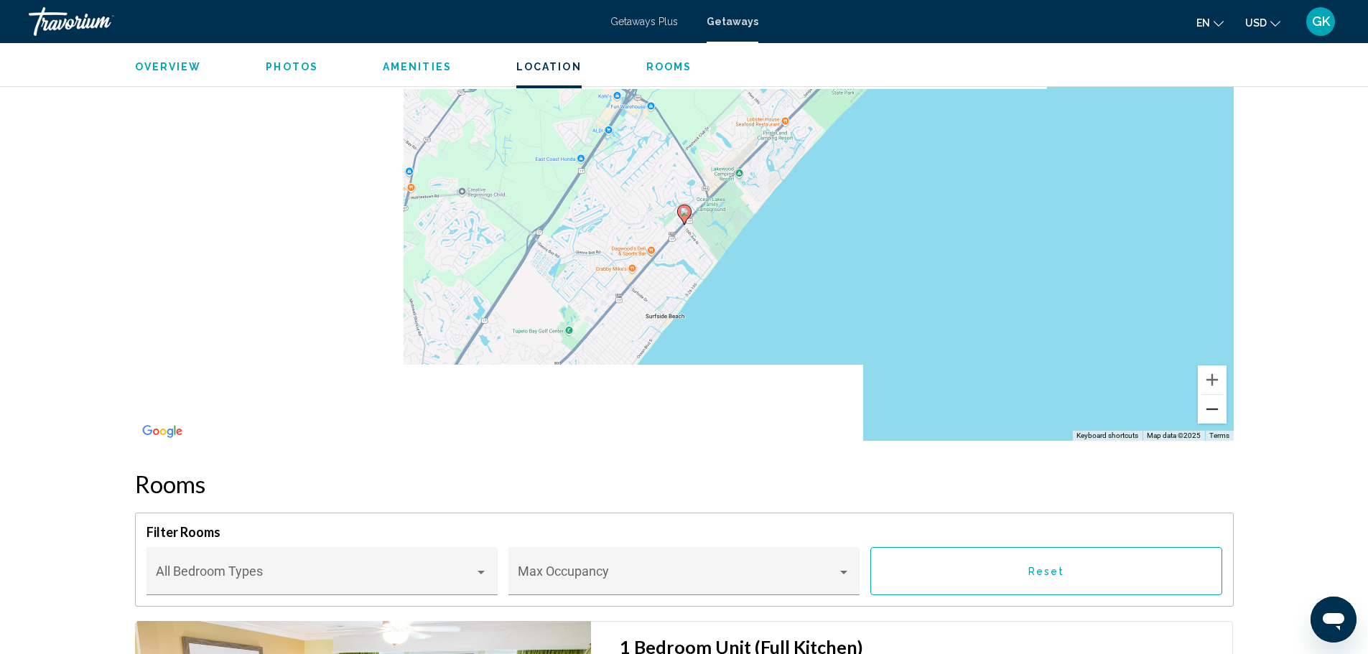
click at [1223, 400] on button "Zoom out" at bounding box center [1212, 409] width 29 height 29
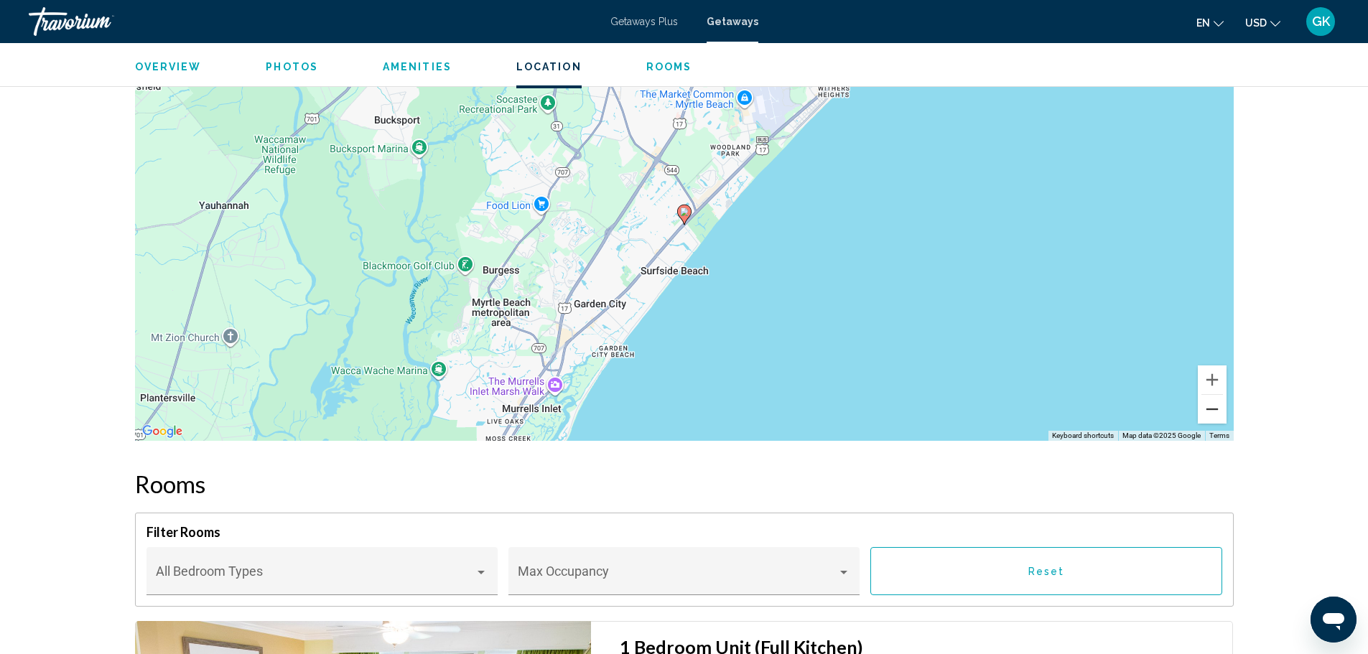
click at [1223, 400] on button "Zoom out" at bounding box center [1212, 409] width 29 height 29
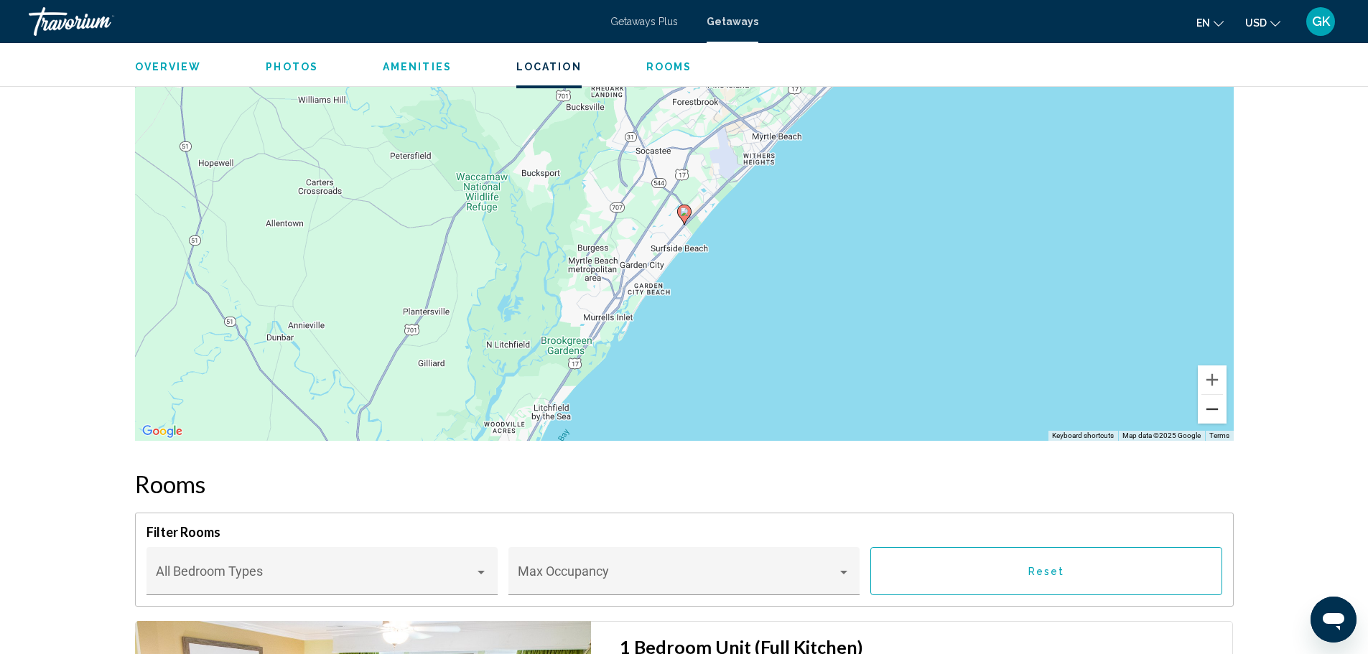
click at [1223, 400] on button "Zoom out" at bounding box center [1212, 409] width 29 height 29
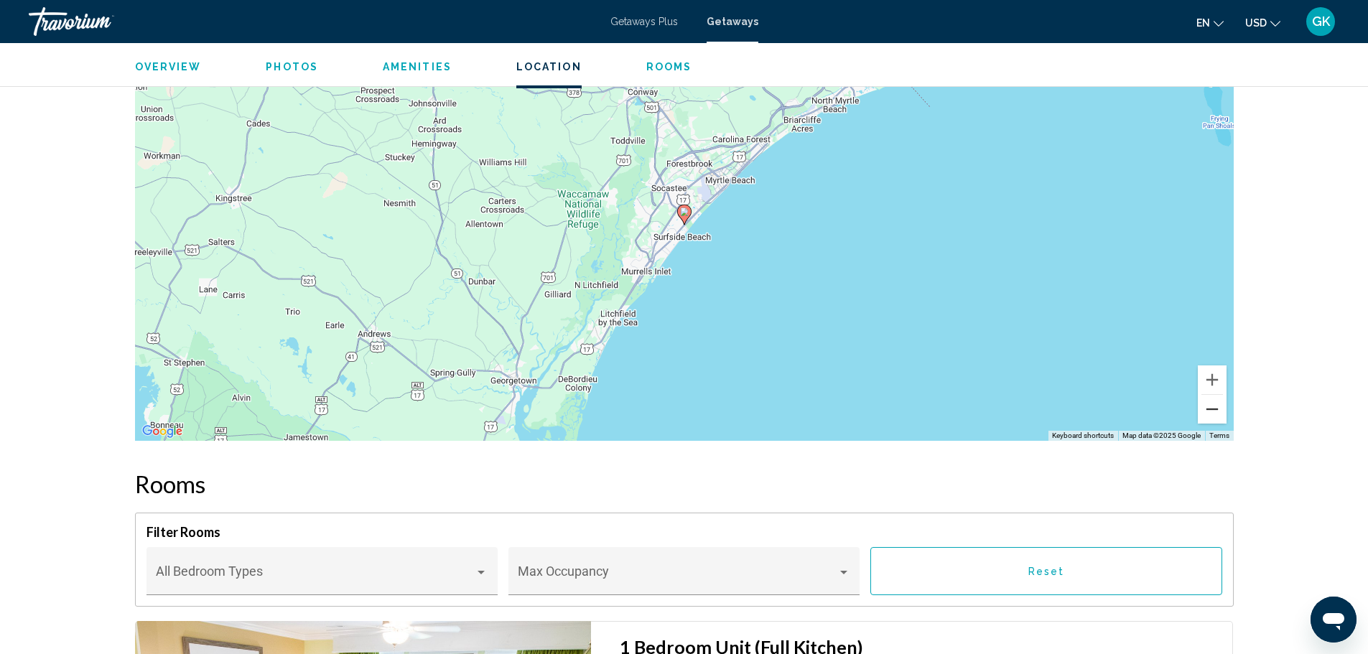
click at [1223, 400] on button "Zoom out" at bounding box center [1212, 409] width 29 height 29
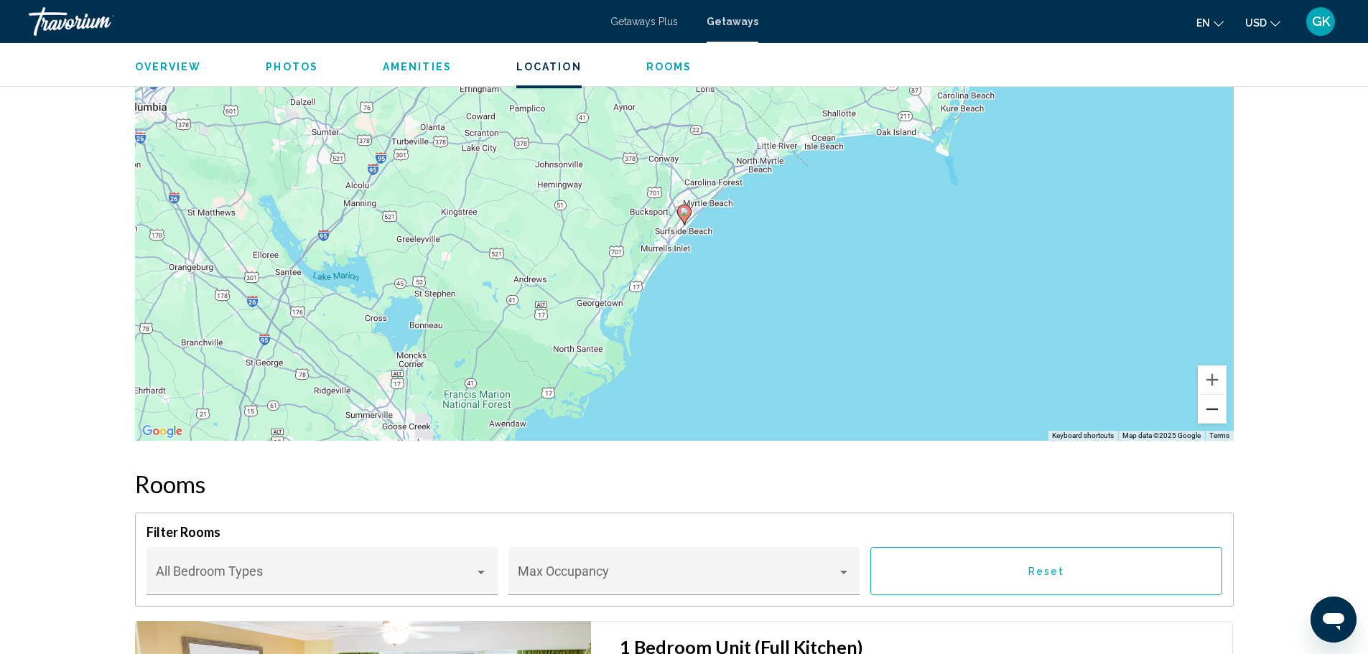
click at [1223, 400] on button "Zoom out" at bounding box center [1212, 409] width 29 height 29
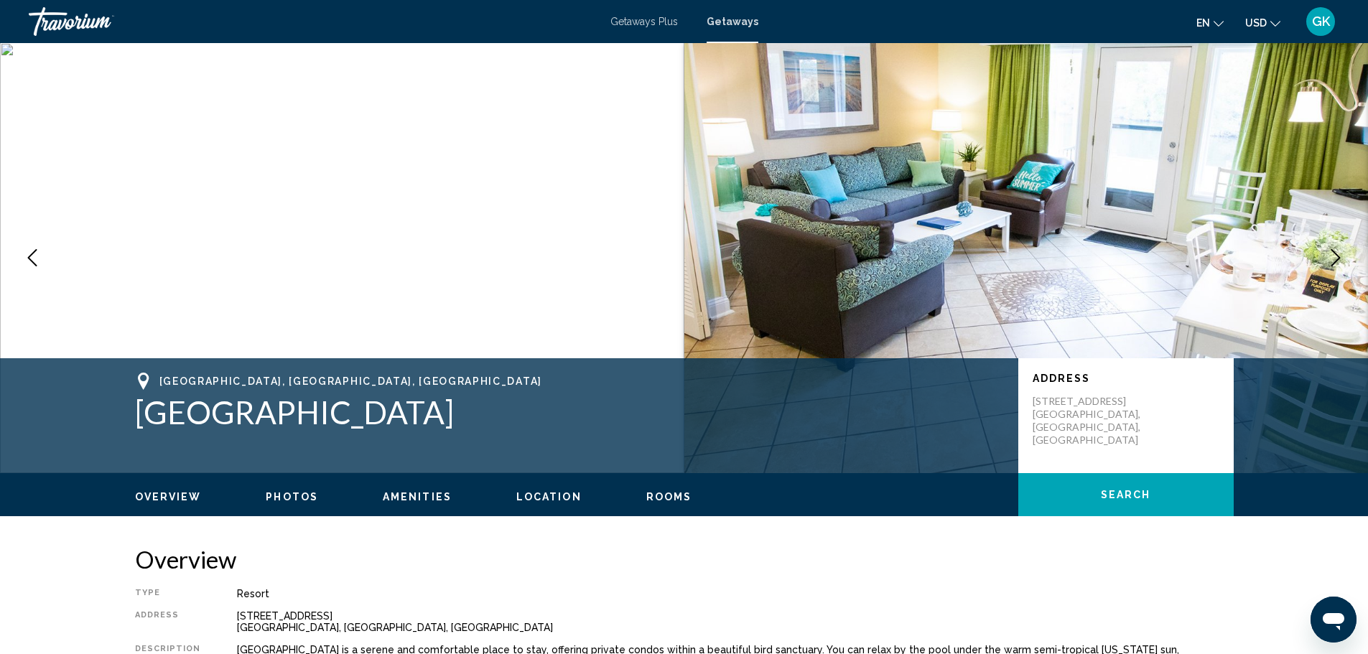
scroll to position [0, 0]
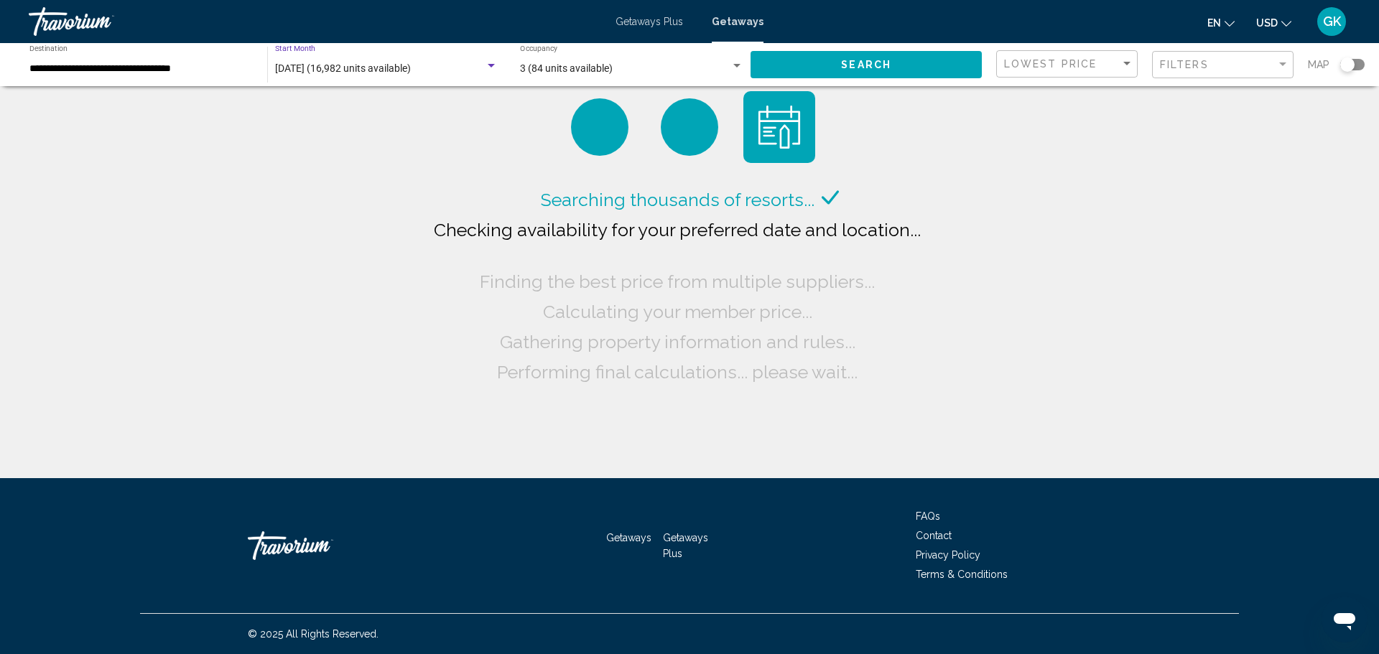
click at [489, 63] on div "Search widget" at bounding box center [491, 65] width 13 height 11
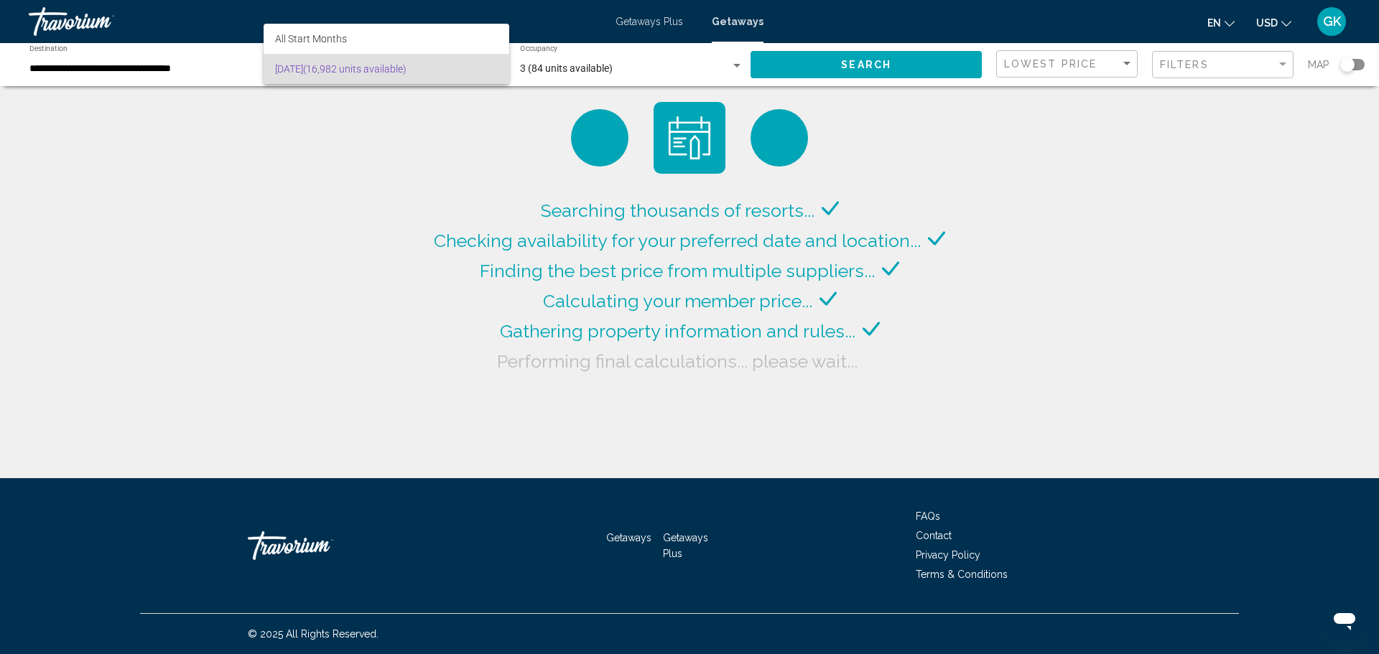
click at [226, 74] on div at bounding box center [689, 327] width 1379 height 654
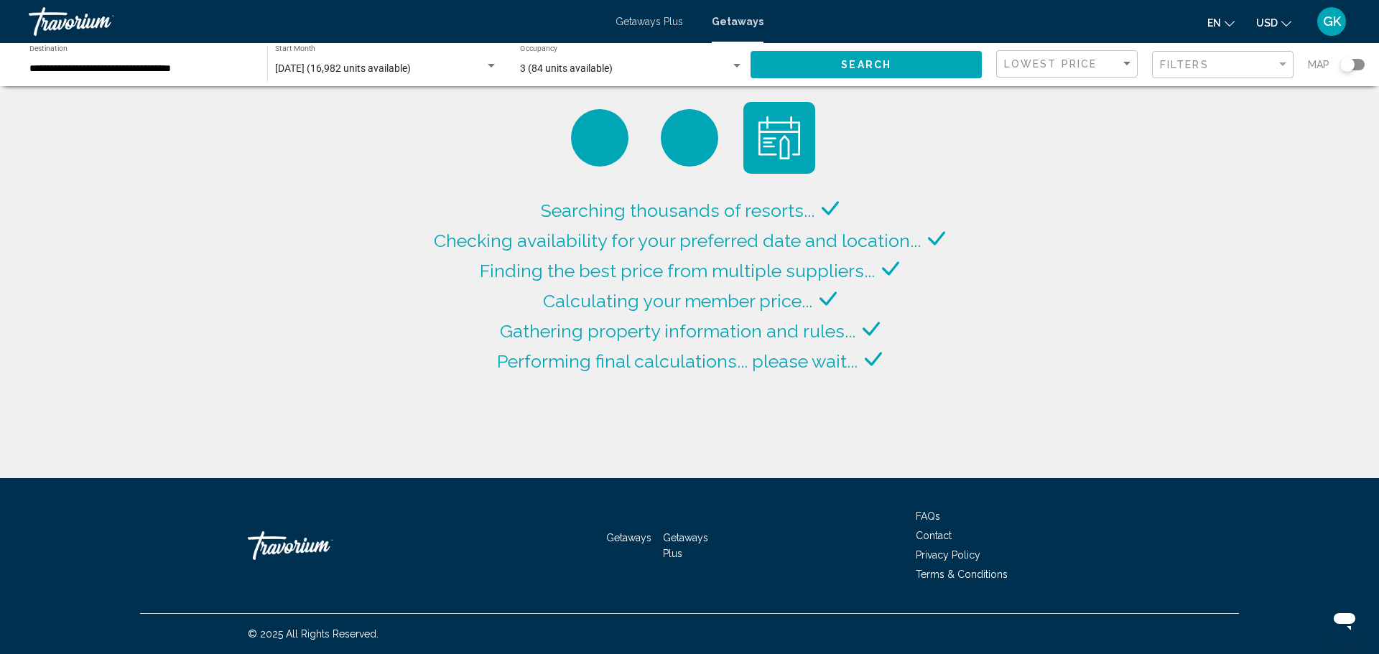
click at [375, 70] on span "[DATE] (16,982 units available)" at bounding box center [343, 67] width 136 height 11
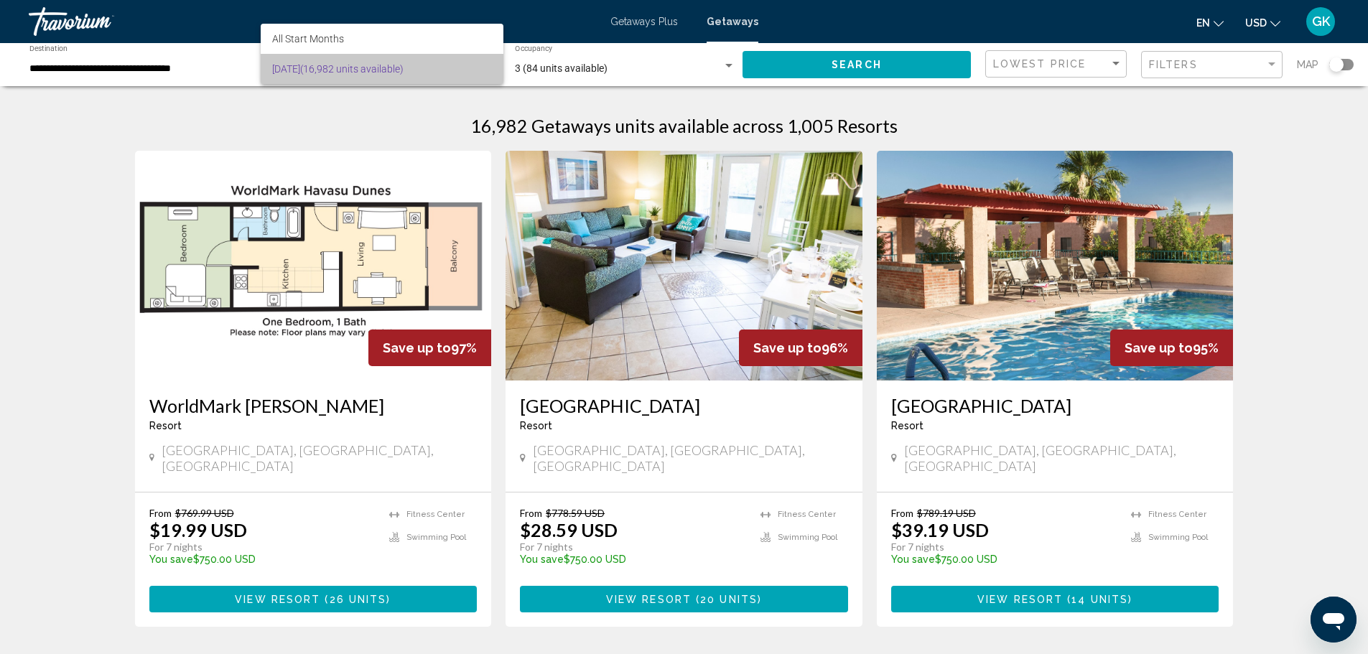
click at [375, 70] on span "[DATE] (16,982 units available)" at bounding box center [382, 69] width 220 height 30
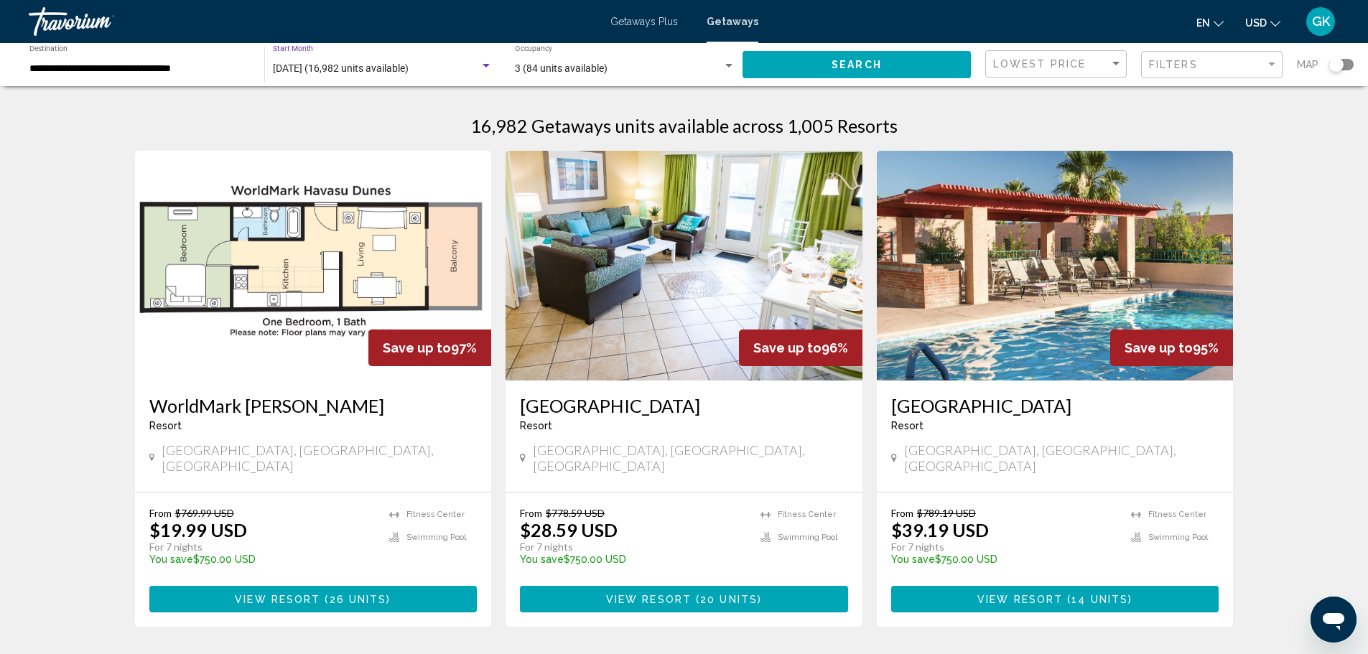
click at [390, 78] on div "[DATE] (16,982 units available) Start Month All Start Months" at bounding box center [383, 65] width 220 height 40
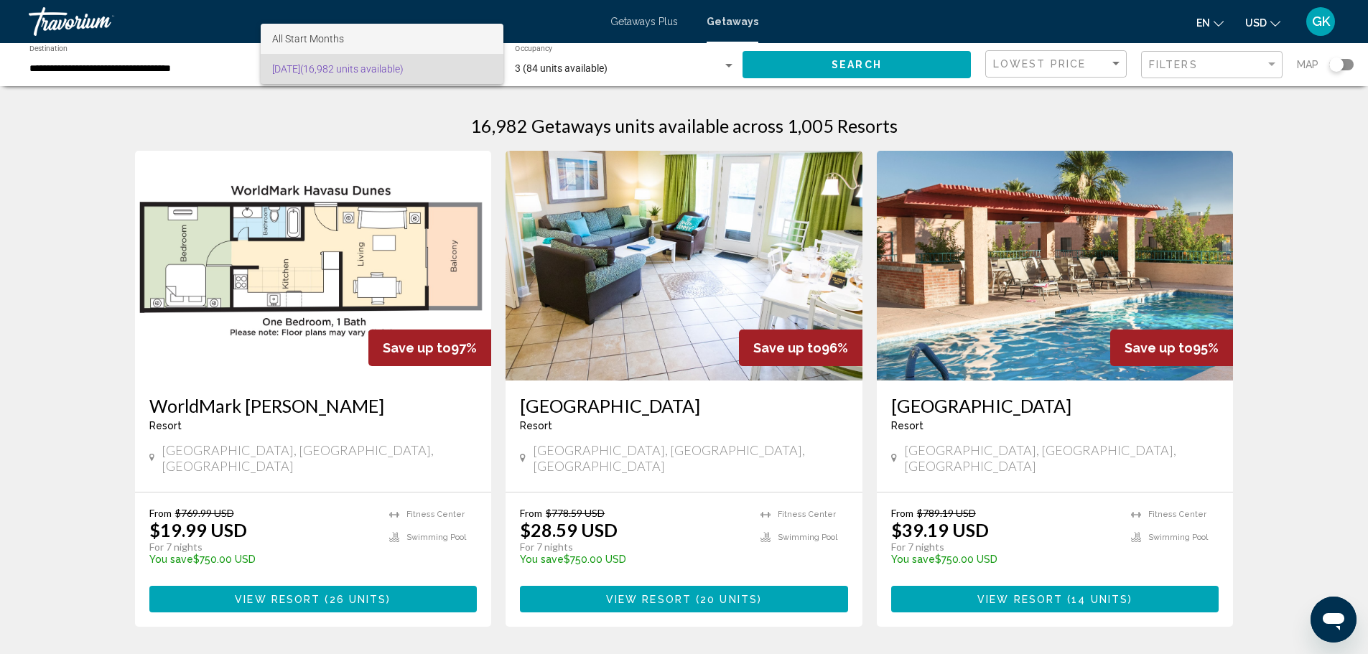
click at [335, 45] on span "All Start Months" at bounding box center [382, 39] width 220 height 30
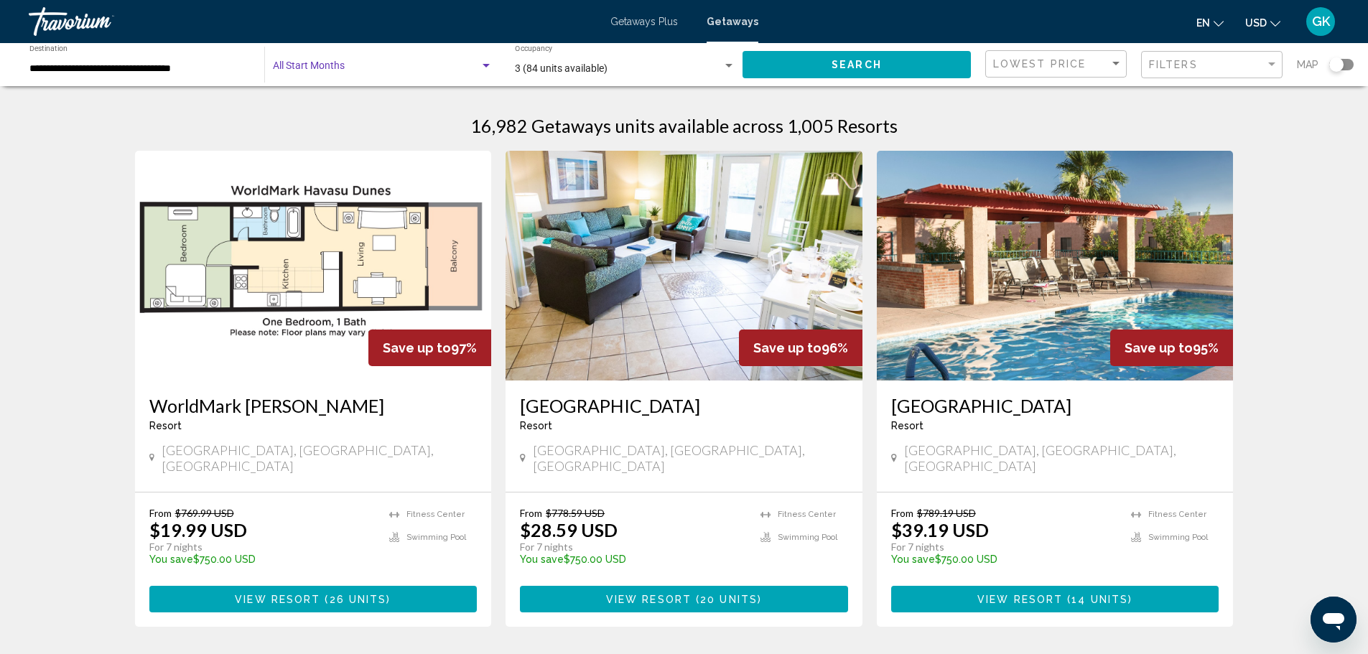
click at [478, 66] on span "Search widget" at bounding box center [376, 68] width 207 height 11
click at [211, 67] on div at bounding box center [684, 327] width 1368 height 654
click at [730, 65] on div "Search widget" at bounding box center [728, 66] width 7 height 4
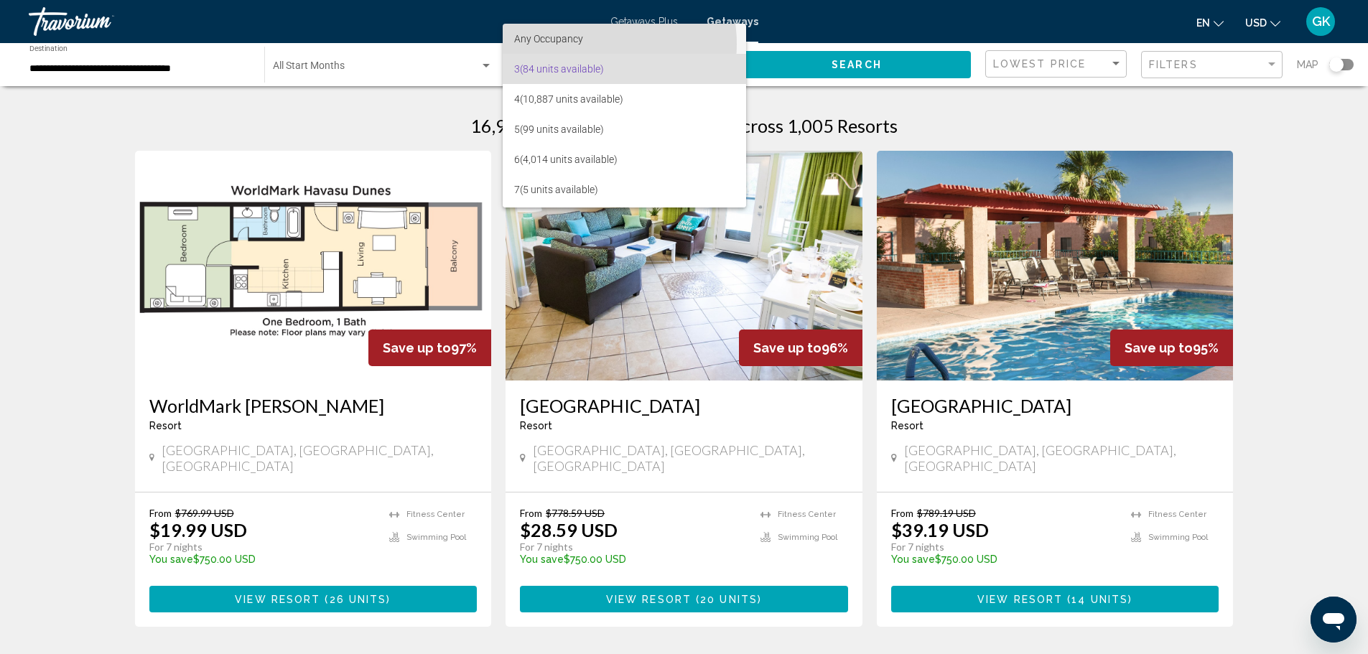
click at [585, 44] on span "Any Occupancy" at bounding box center [624, 39] width 221 height 30
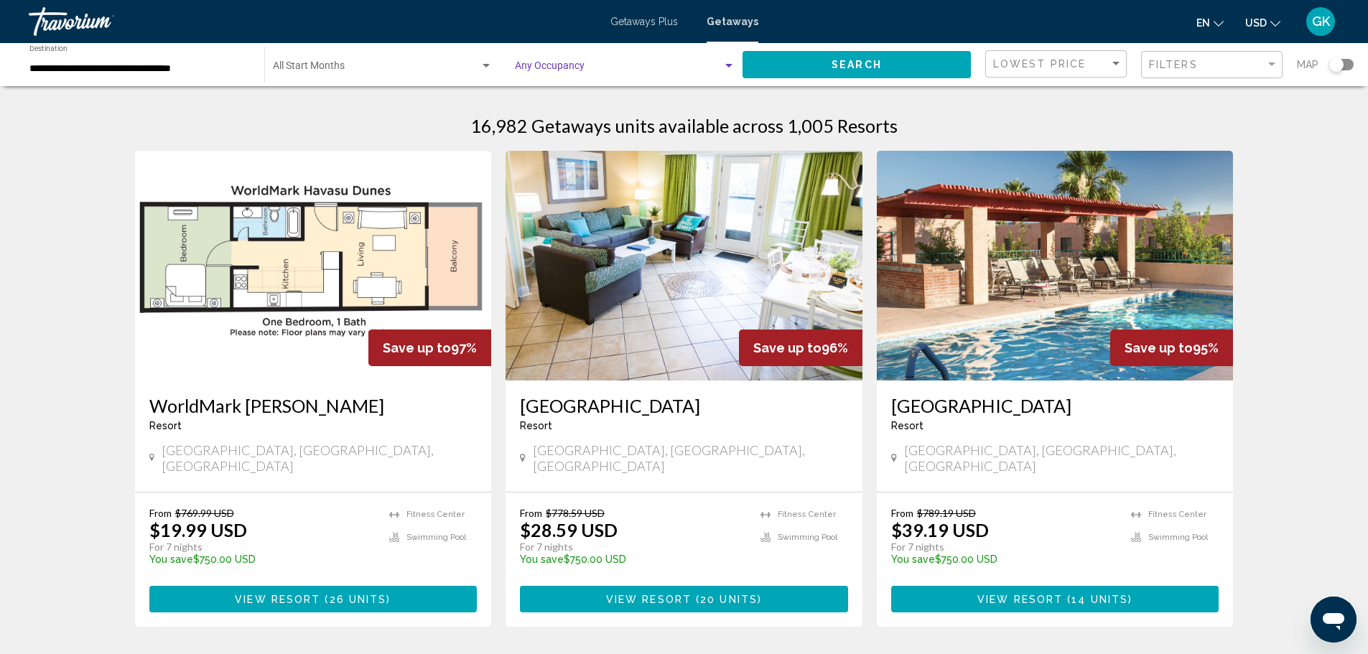
click at [1279, 62] on mat-form-field "Filters" at bounding box center [1211, 65] width 141 height 28
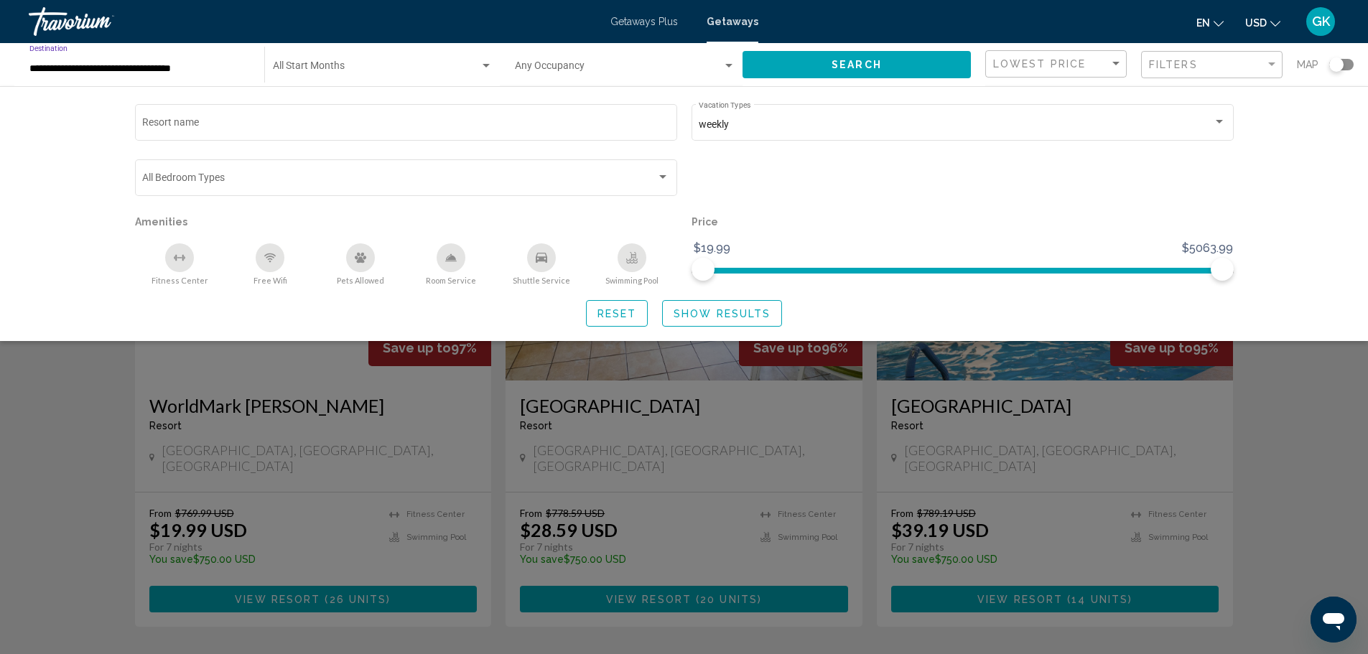
click at [142, 73] on input "**********" at bounding box center [139, 68] width 221 height 11
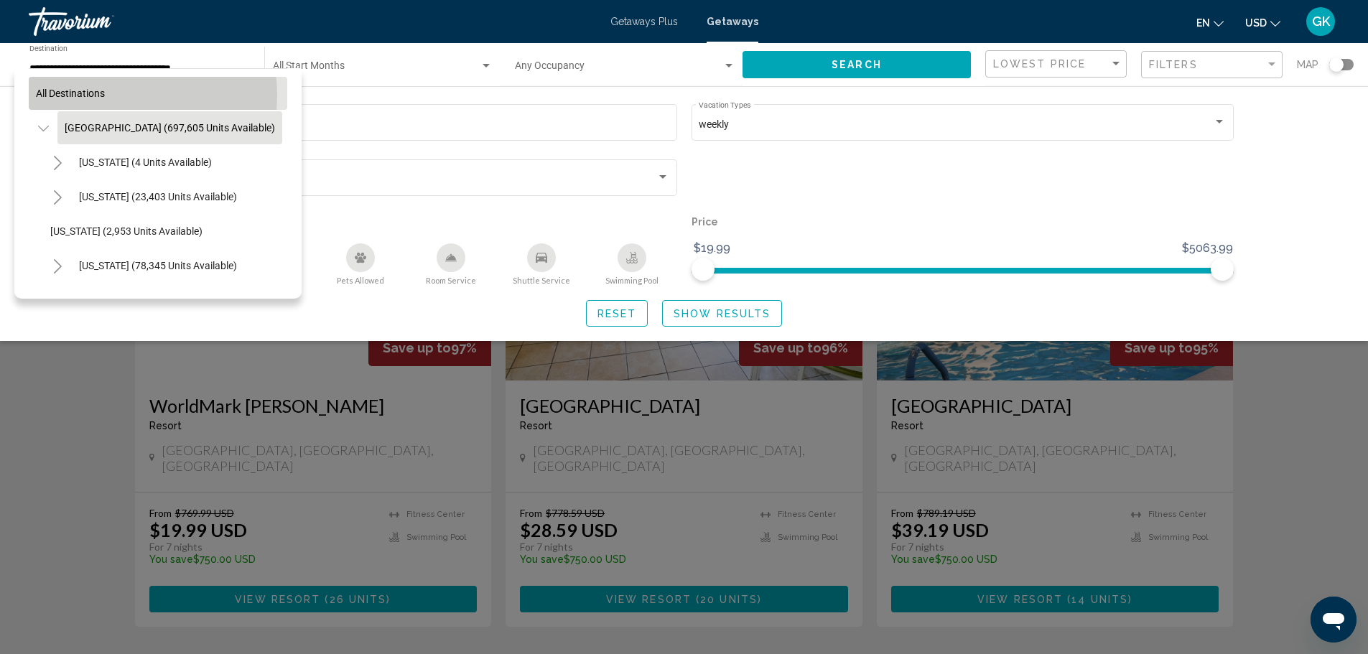
click at [119, 95] on button "All destinations" at bounding box center [158, 93] width 259 height 33
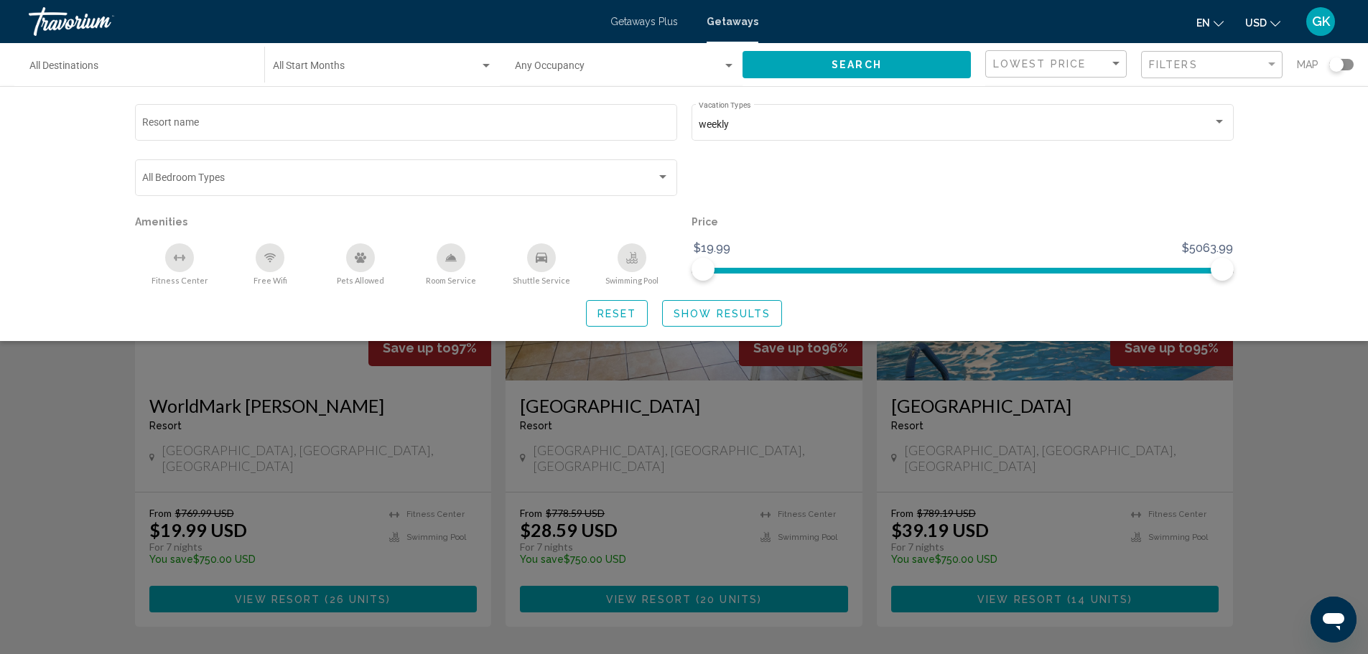
click at [868, 66] on span "Search" at bounding box center [857, 65] width 50 height 11
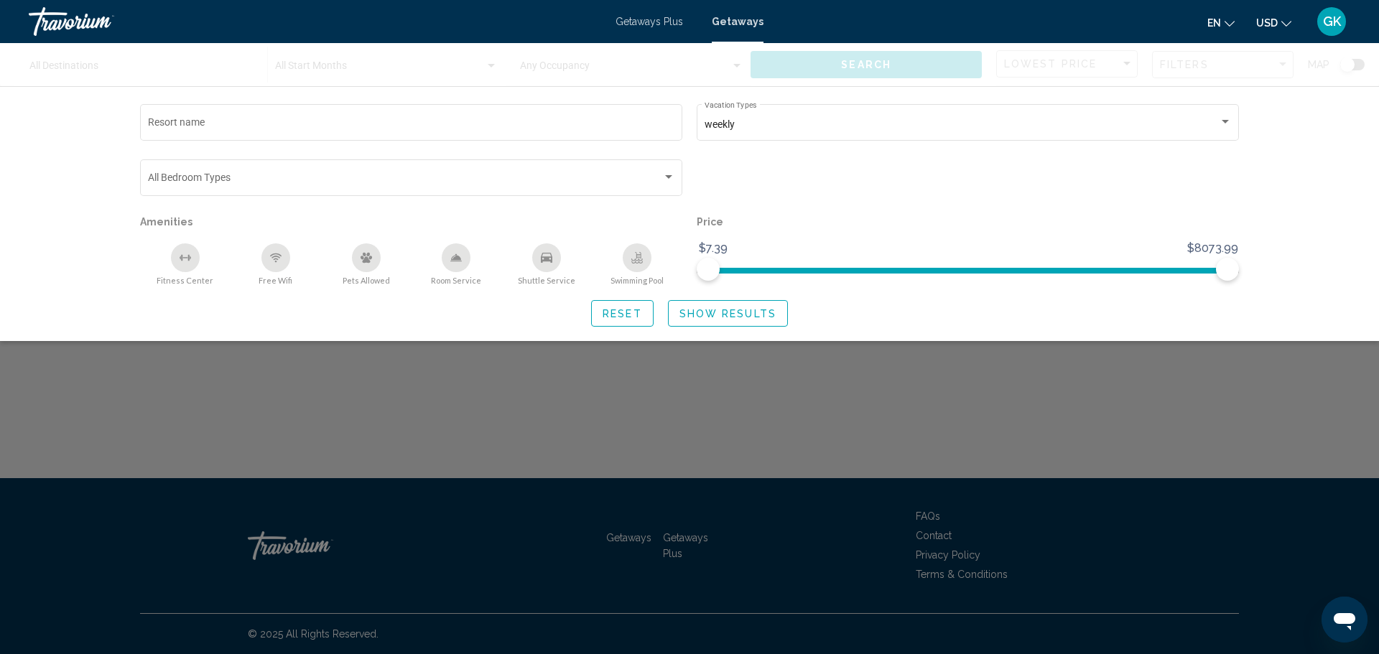
drag, startPoint x: 764, startPoint y: 22, endPoint x: 735, endPoint y: 23, distance: 28.7
click at [752, 22] on div "Getaways Plus Getaways en English Español Français Italiano Português русский U…" at bounding box center [689, 21] width 1379 height 30
click at [741, 21] on span "Getaways" at bounding box center [738, 21] width 52 height 11
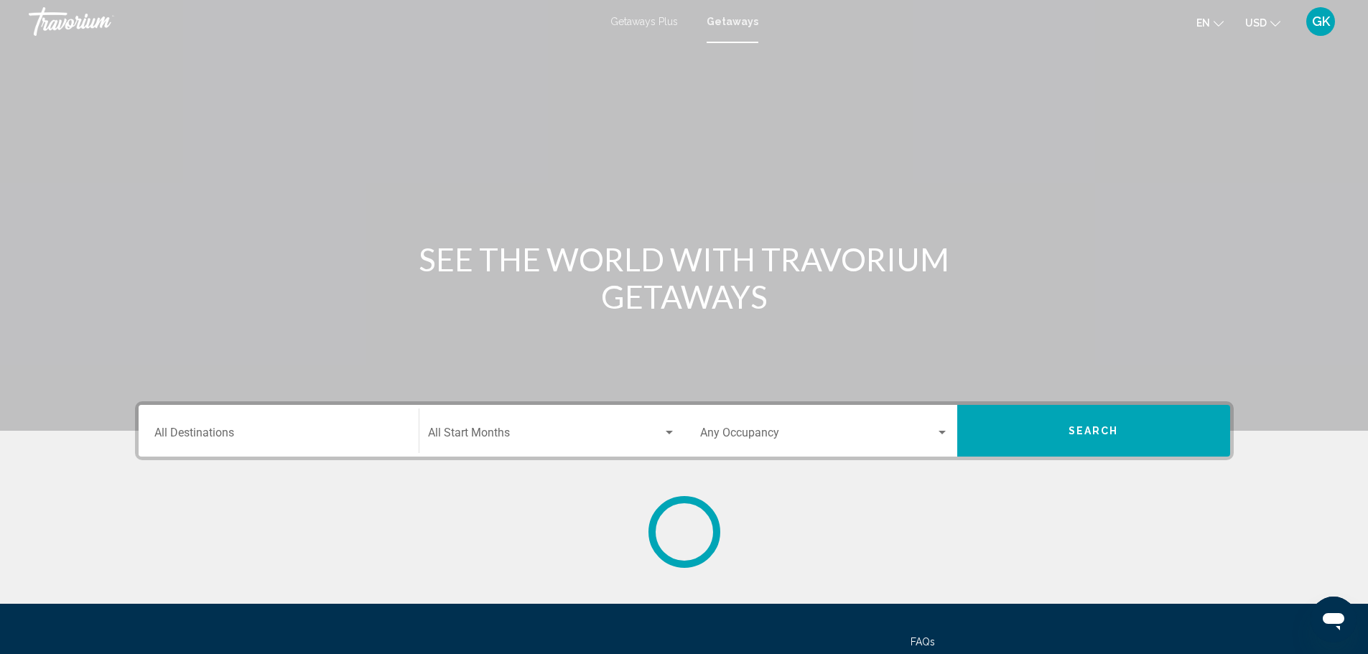
click at [373, 435] on input "Destination All Destinations" at bounding box center [278, 436] width 249 height 13
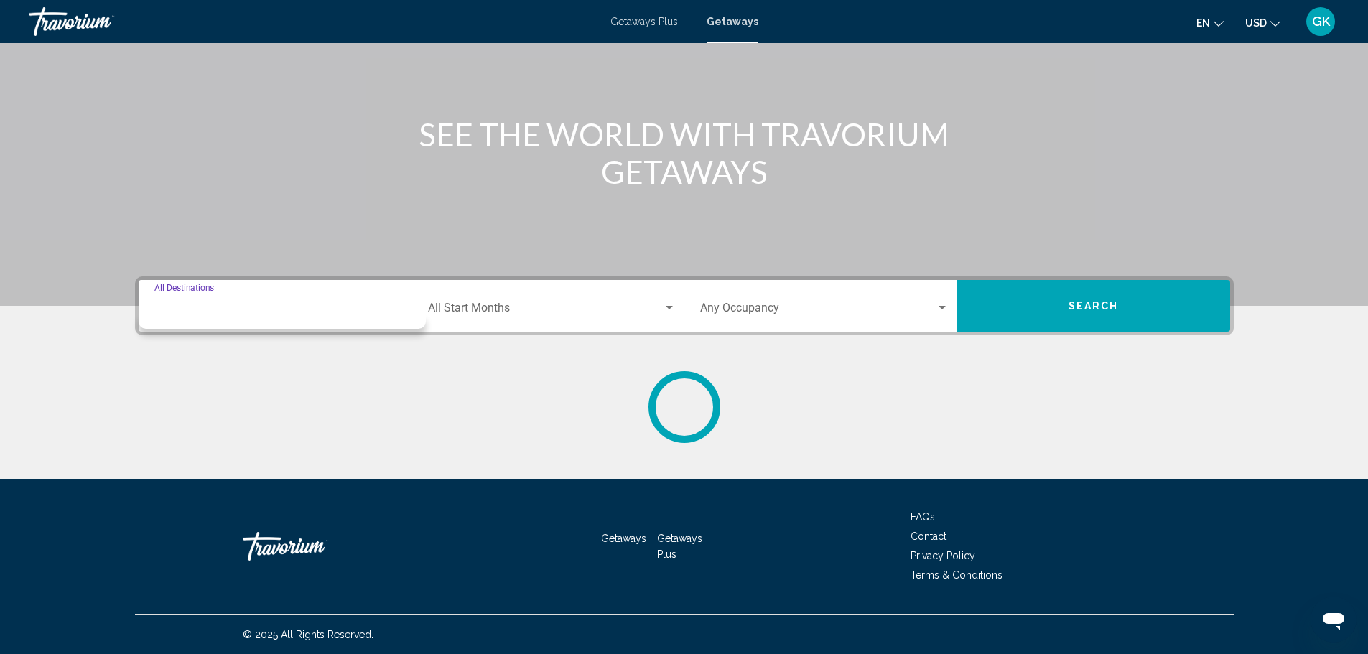
scroll to position [126, 0]
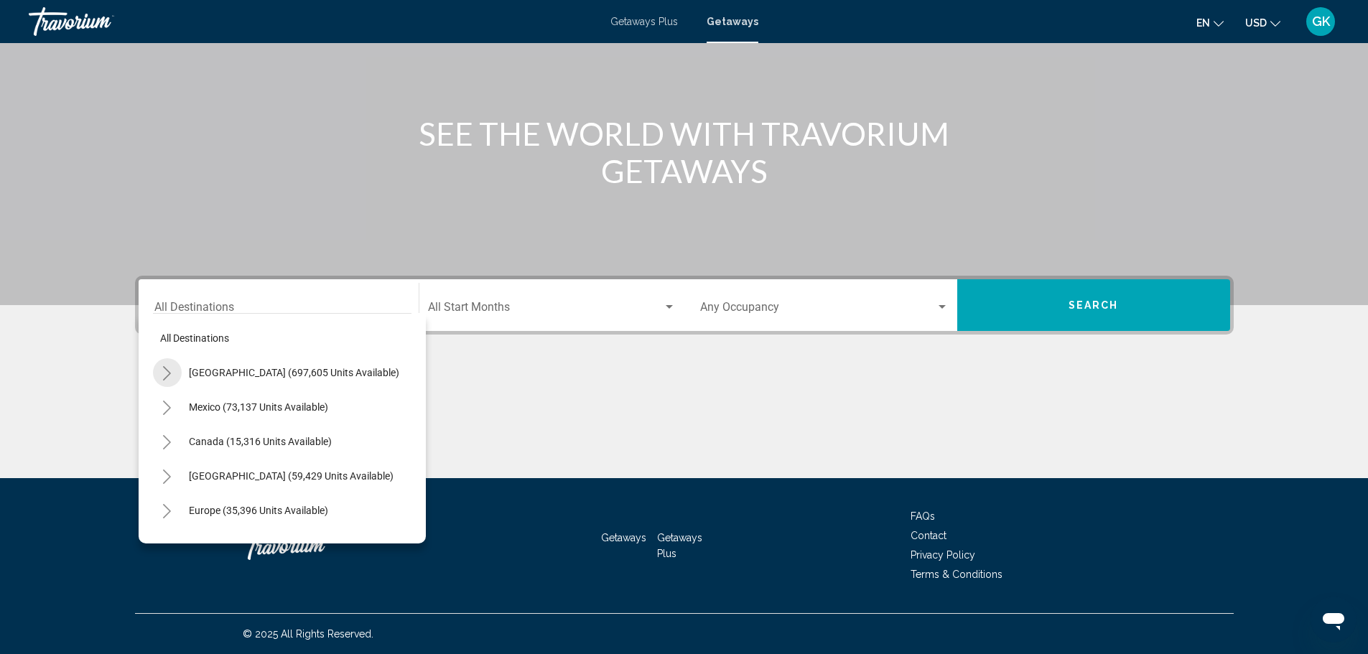
click at [168, 371] on icon "Toggle United States (697,605 units available)" at bounding box center [167, 373] width 8 height 14
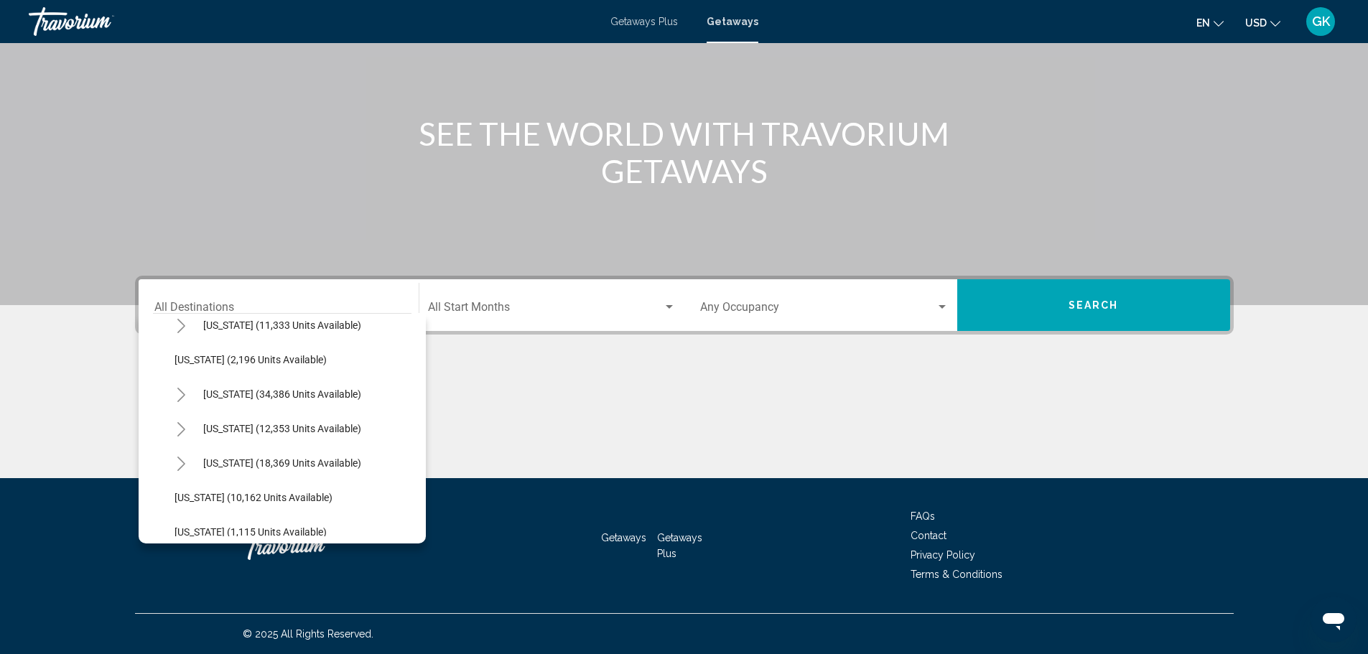
scroll to position [1221, 0]
click at [292, 393] on span "[US_STATE] (34,386 units available)" at bounding box center [282, 392] width 158 height 11
type input "**********"
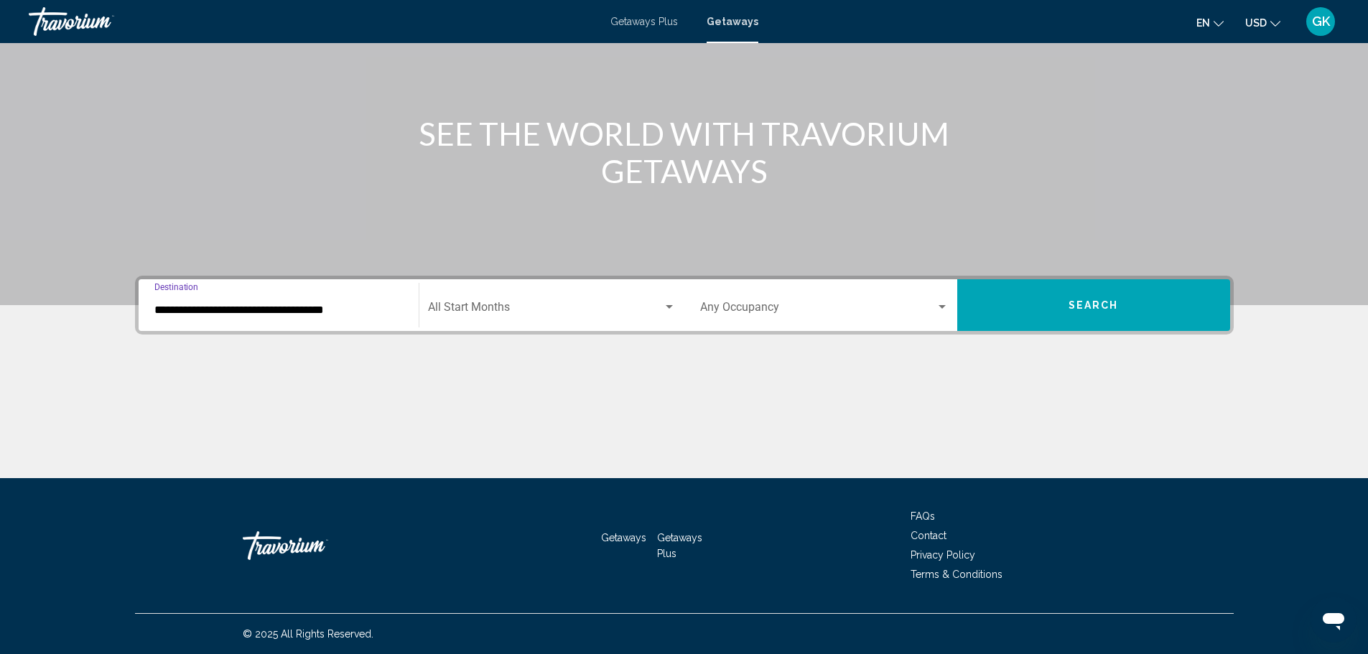
click at [497, 312] on span "Search widget" at bounding box center [545, 310] width 235 height 13
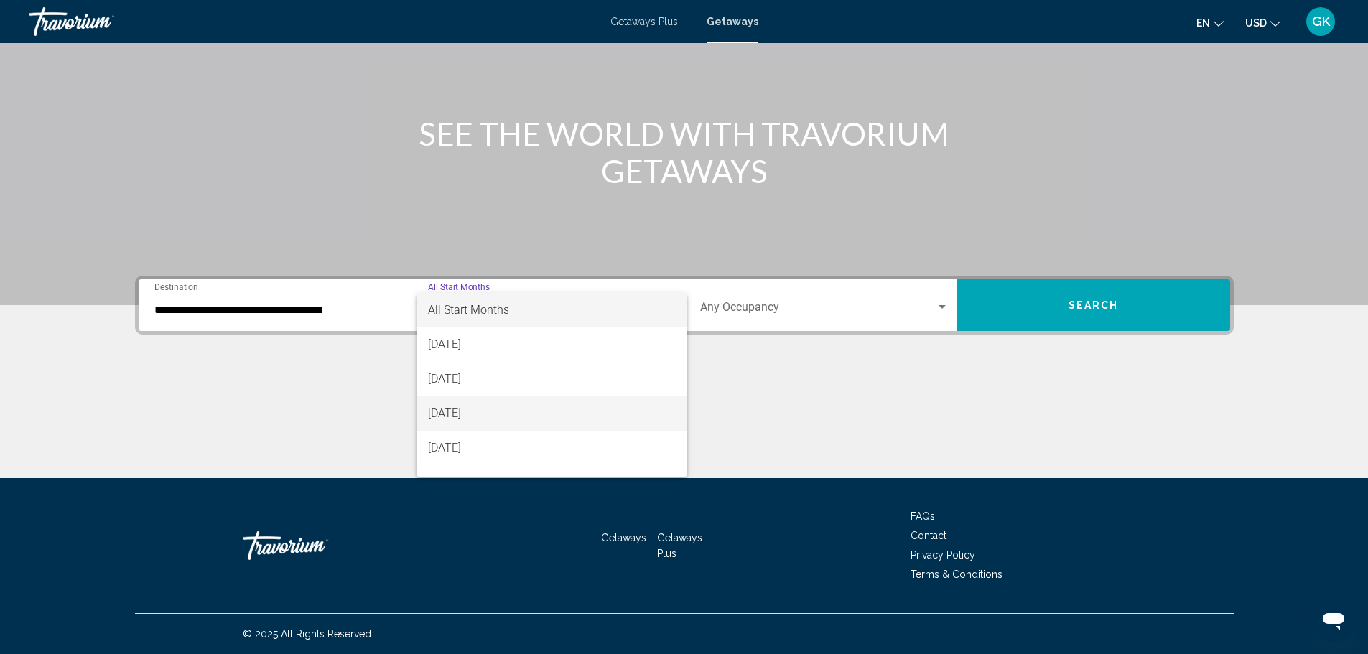
click at [469, 412] on span "[DATE]" at bounding box center [552, 413] width 248 height 34
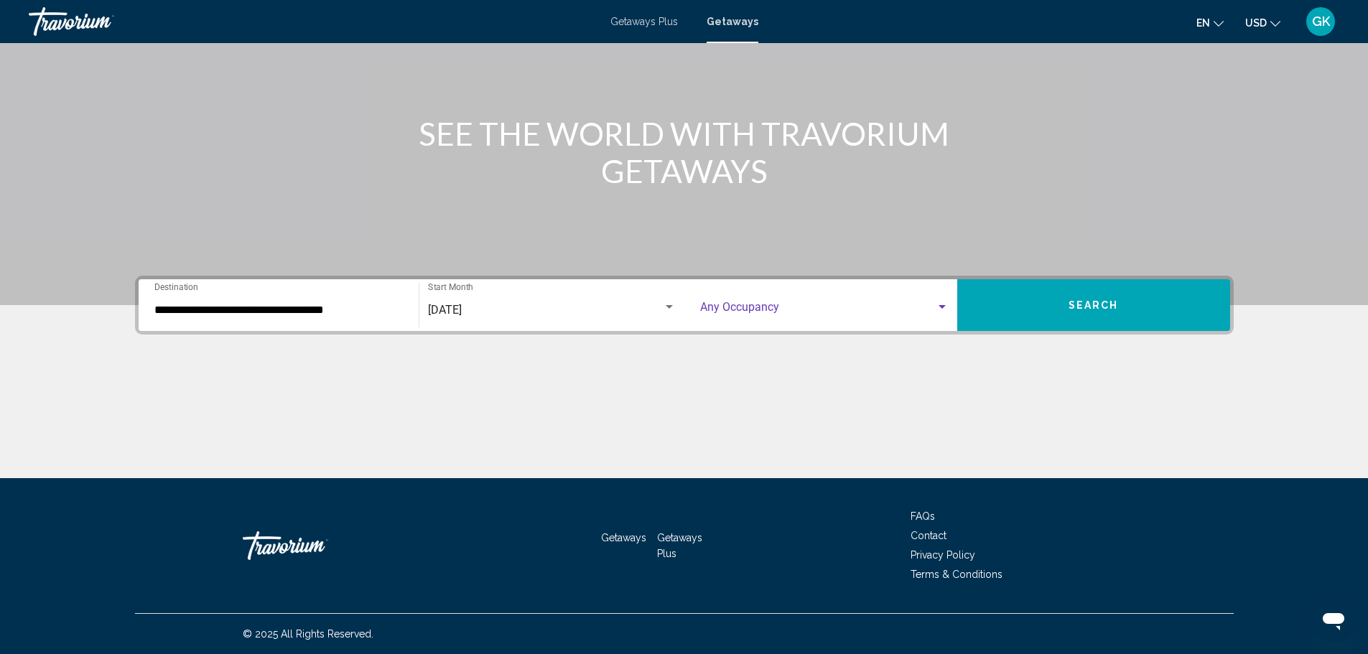
click at [942, 303] on div "Search widget" at bounding box center [942, 307] width 13 height 11
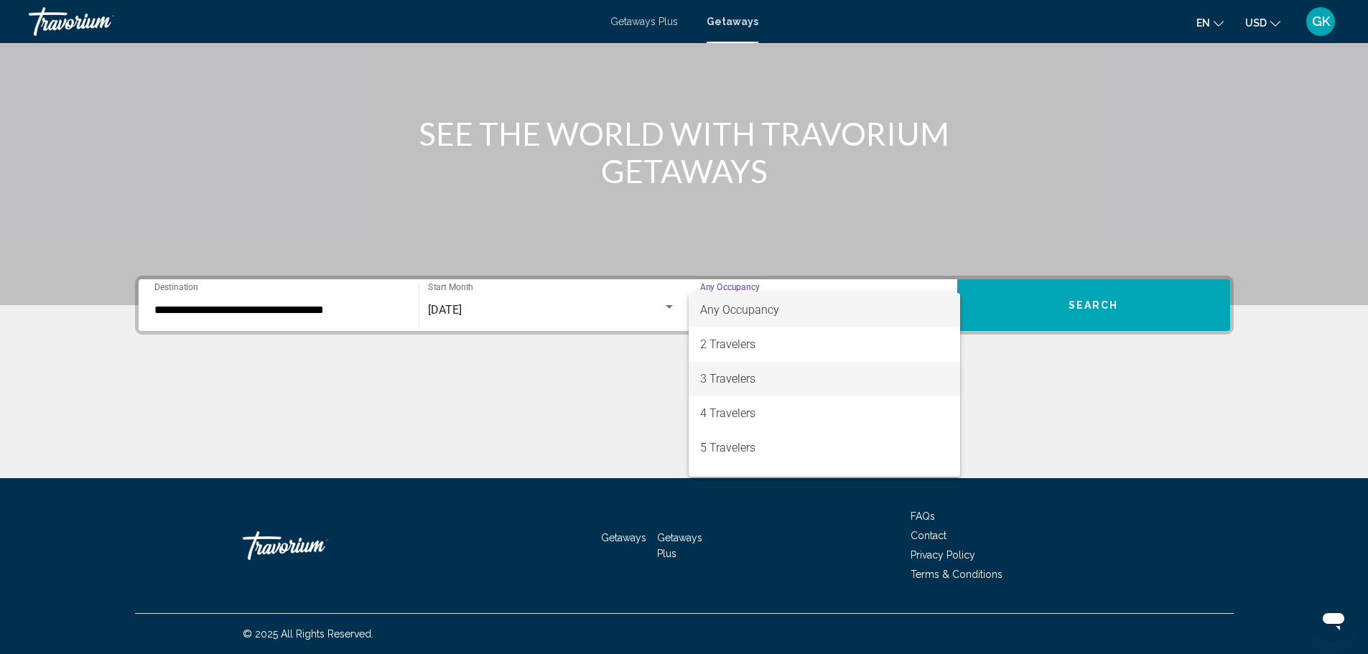
click at [748, 379] on span "3 Travelers" at bounding box center [824, 379] width 249 height 34
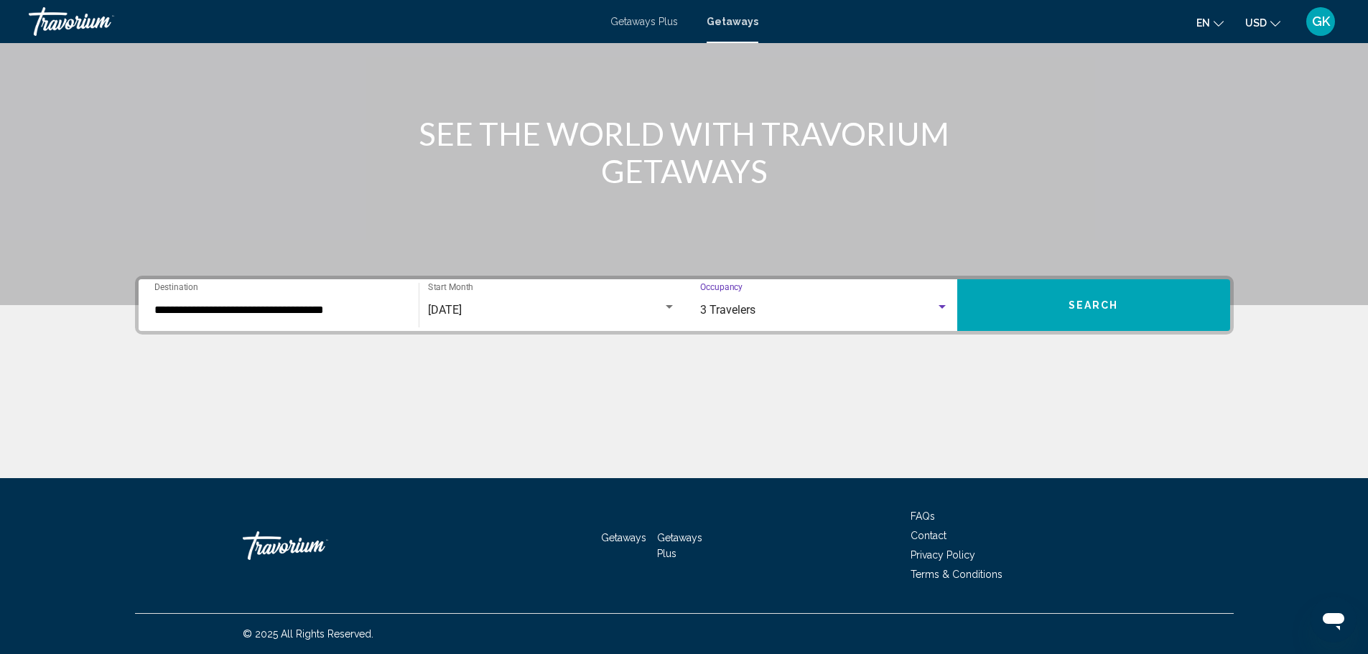
click at [1096, 309] on span "Search" at bounding box center [1094, 305] width 50 height 11
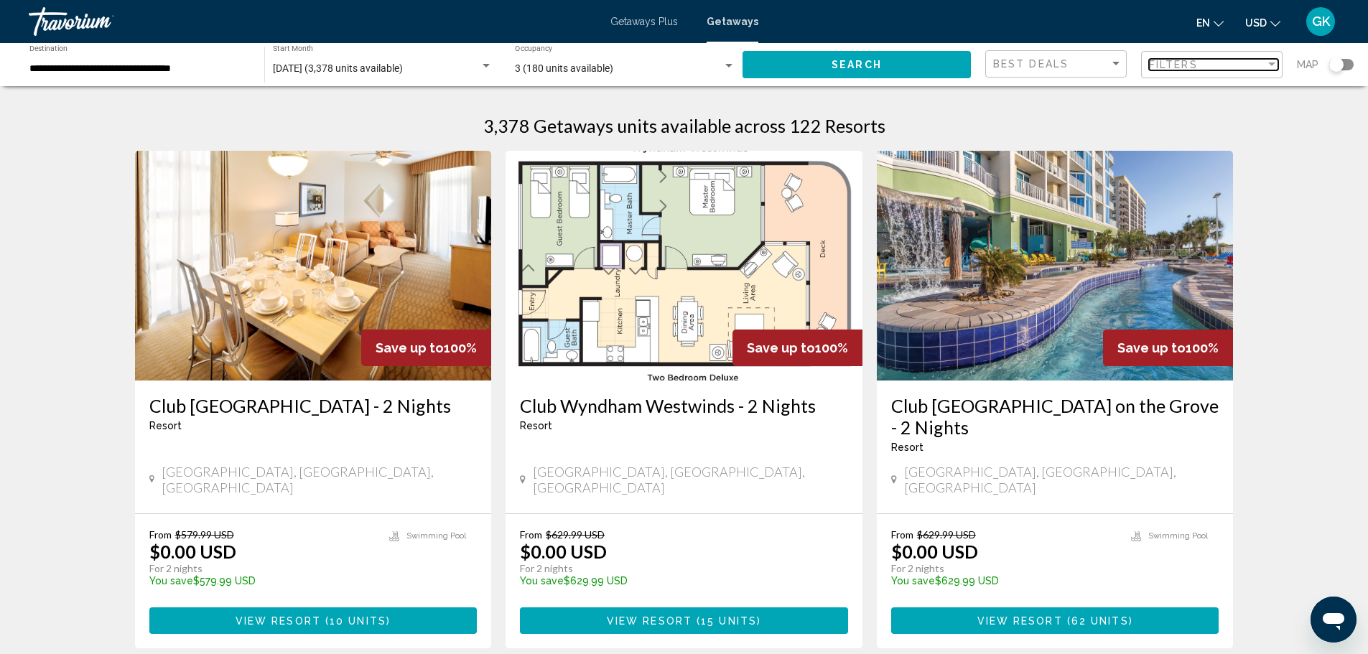
click at [1267, 64] on div "Filter" at bounding box center [1272, 64] width 13 height 11
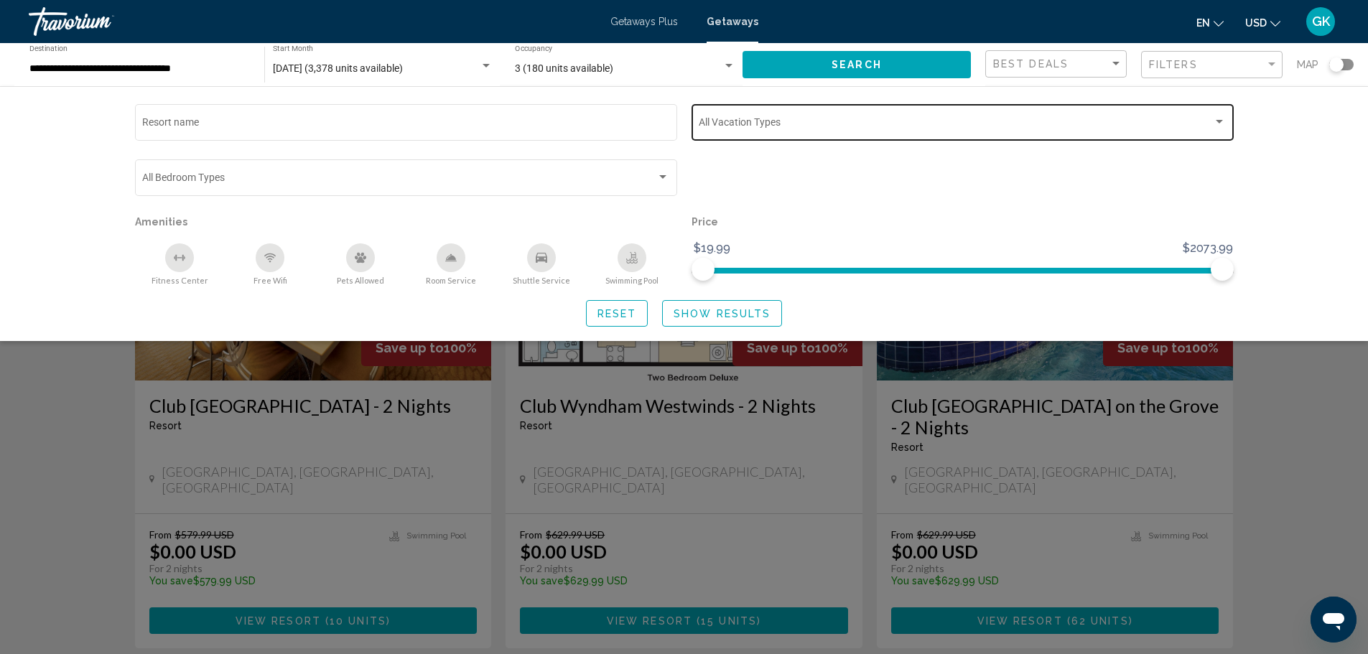
click at [1217, 121] on div "Search widget" at bounding box center [1219, 122] width 7 height 4
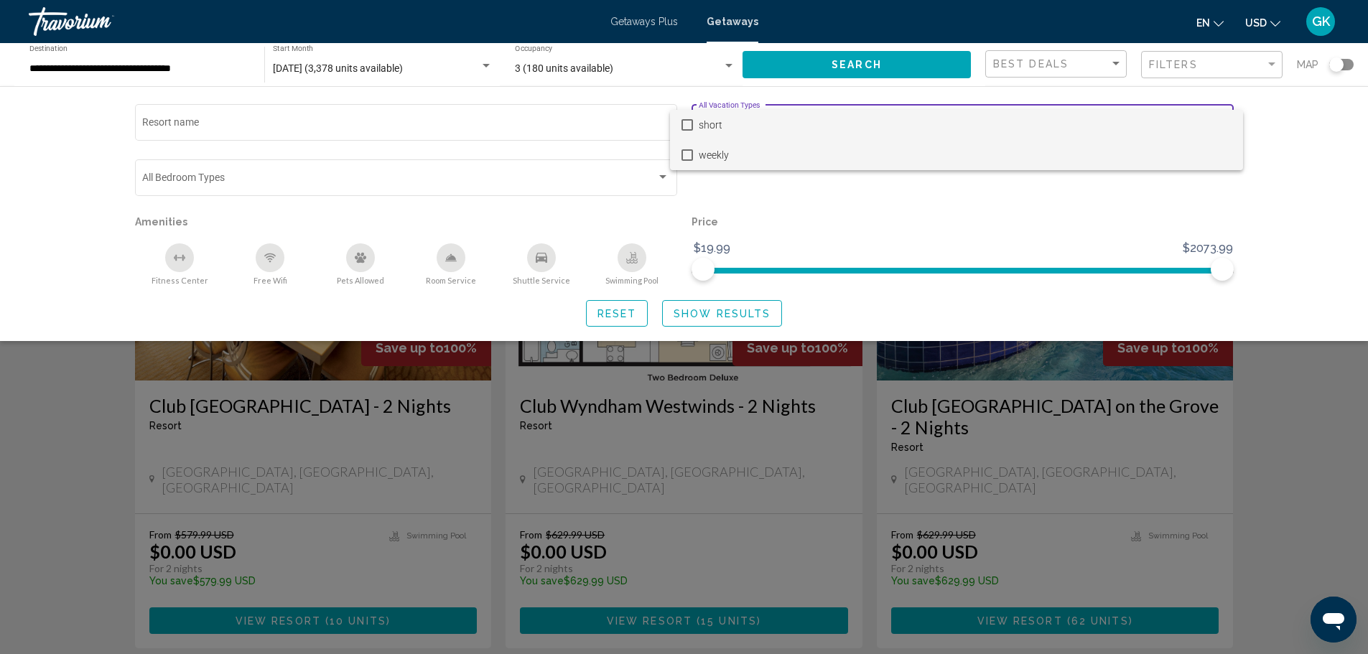
click at [705, 154] on span "weekly" at bounding box center [965, 155] width 533 height 30
click at [735, 312] on div at bounding box center [684, 327] width 1368 height 654
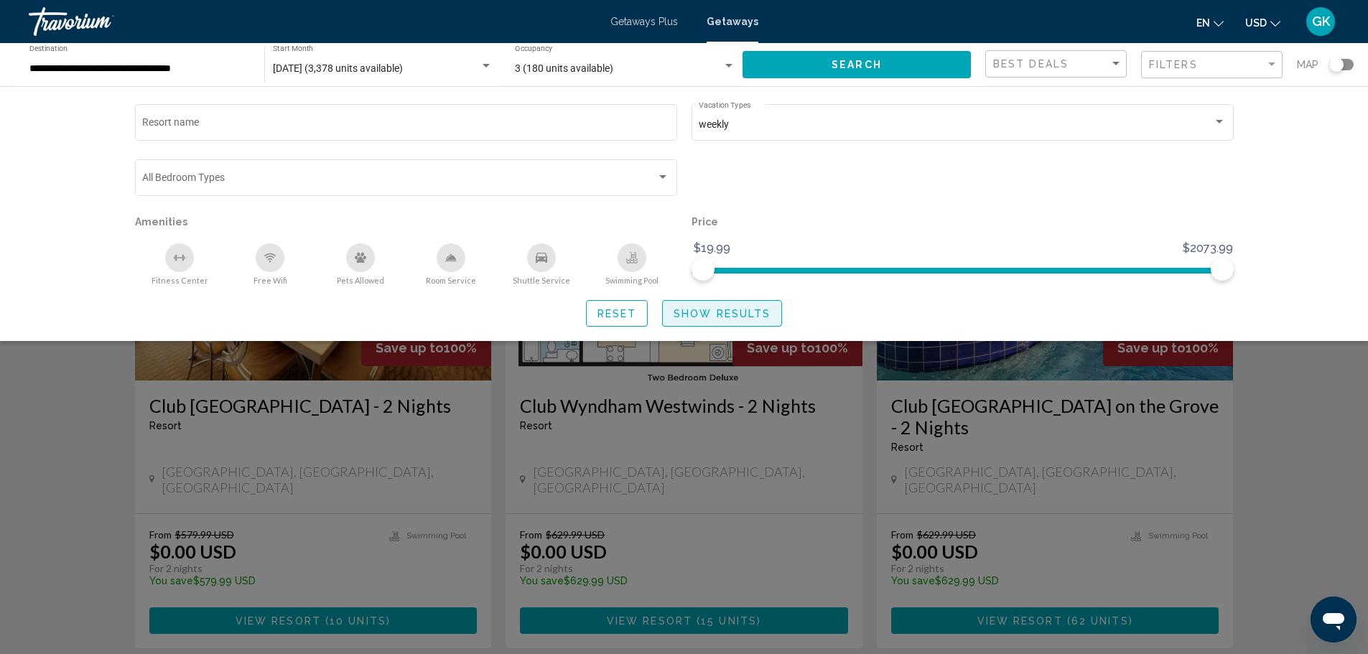
click at [718, 318] on span "Show Results" at bounding box center [722, 313] width 97 height 11
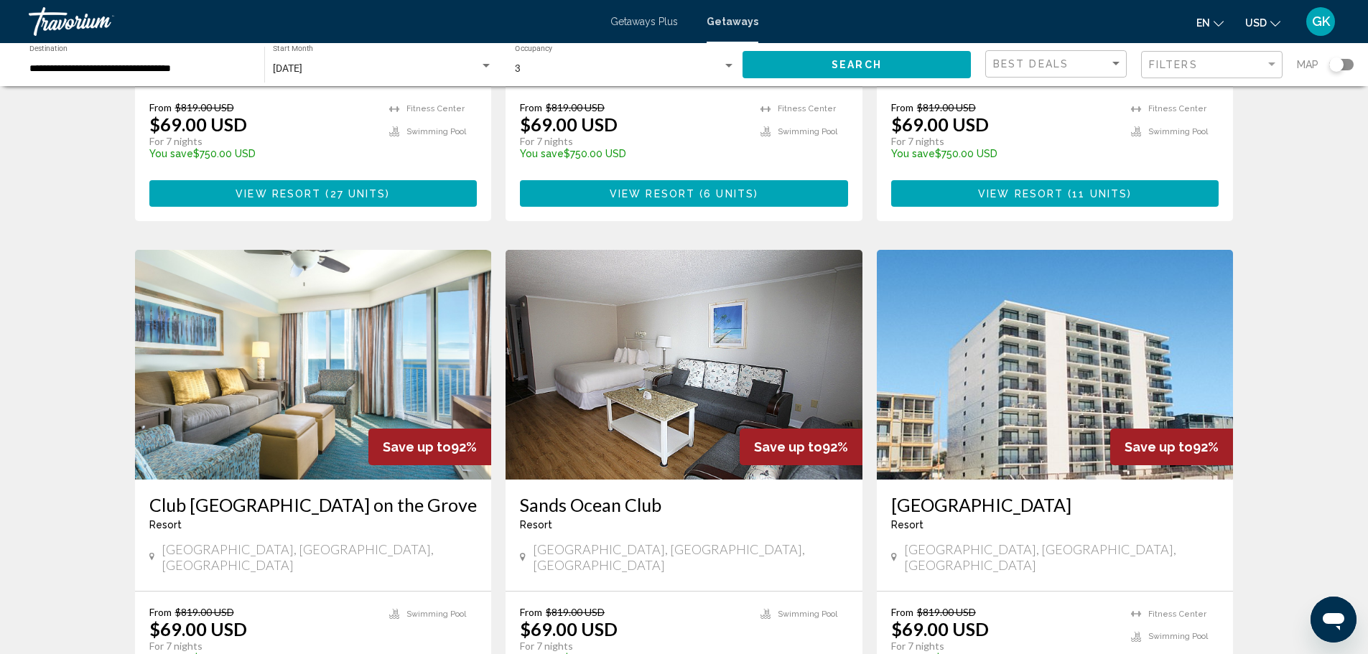
scroll to position [575, 0]
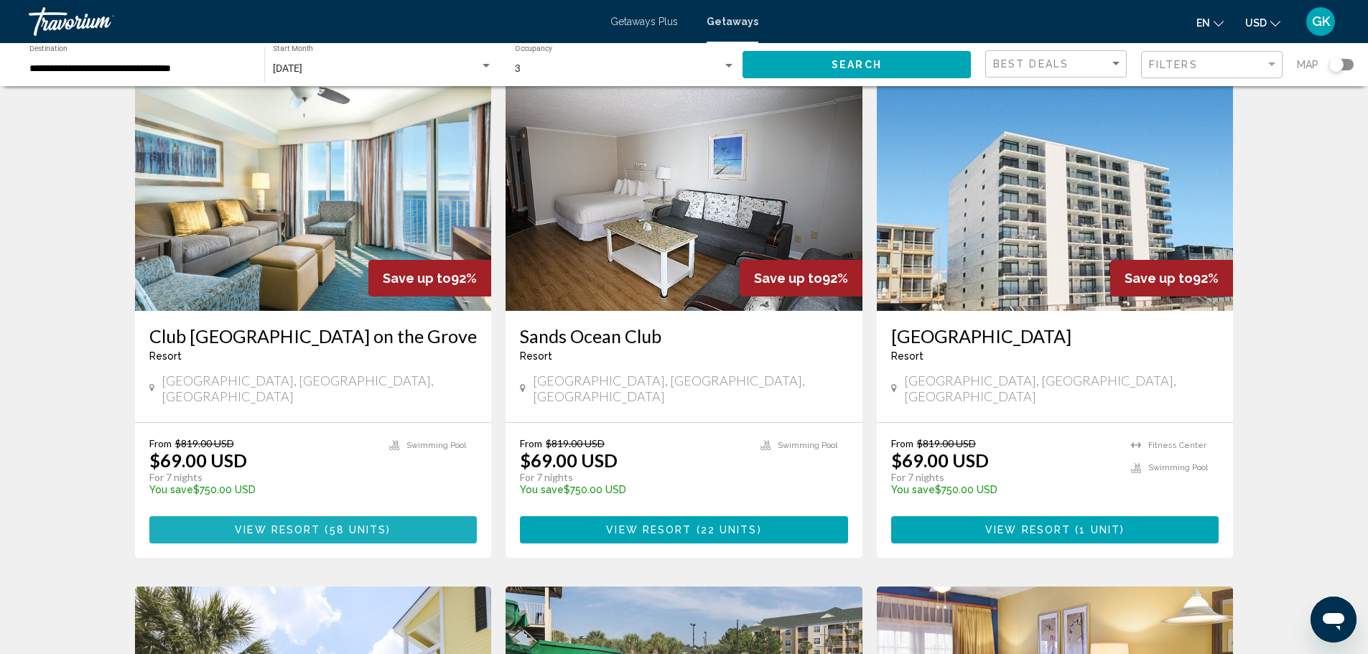
click at [313, 525] on span "View Resort" at bounding box center [277, 530] width 85 height 11
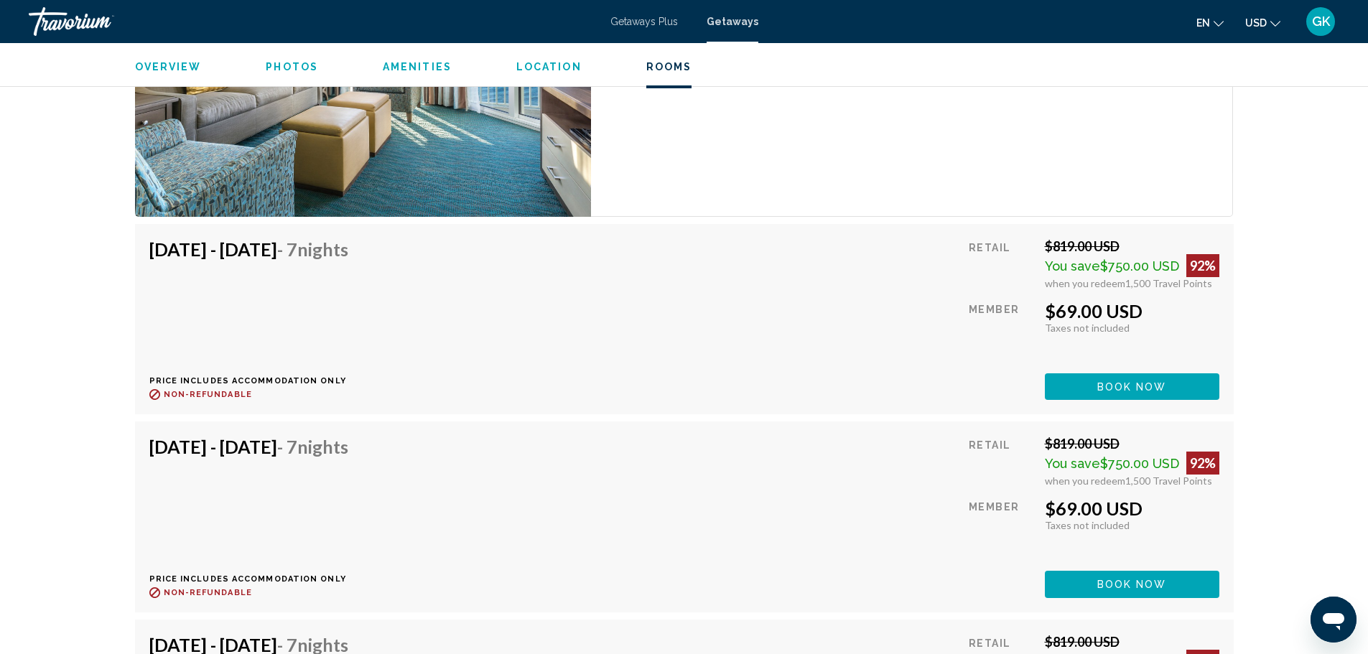
scroll to position [3233, 0]
